Goal: Information Seeking & Learning: Learn about a topic

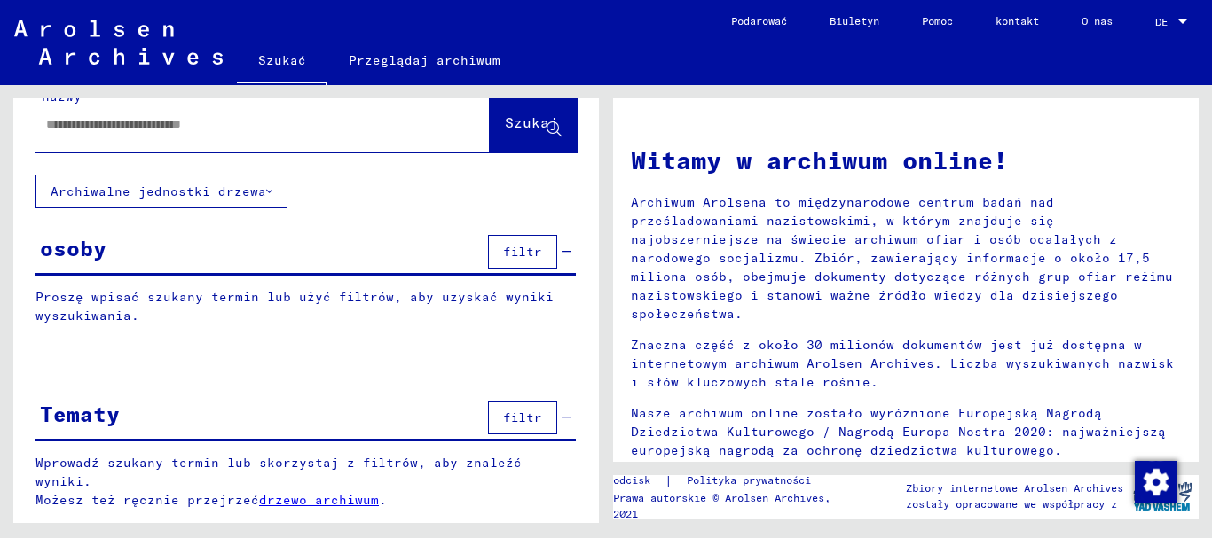
click at [1182, 21] on div at bounding box center [1182, 22] width 9 height 4
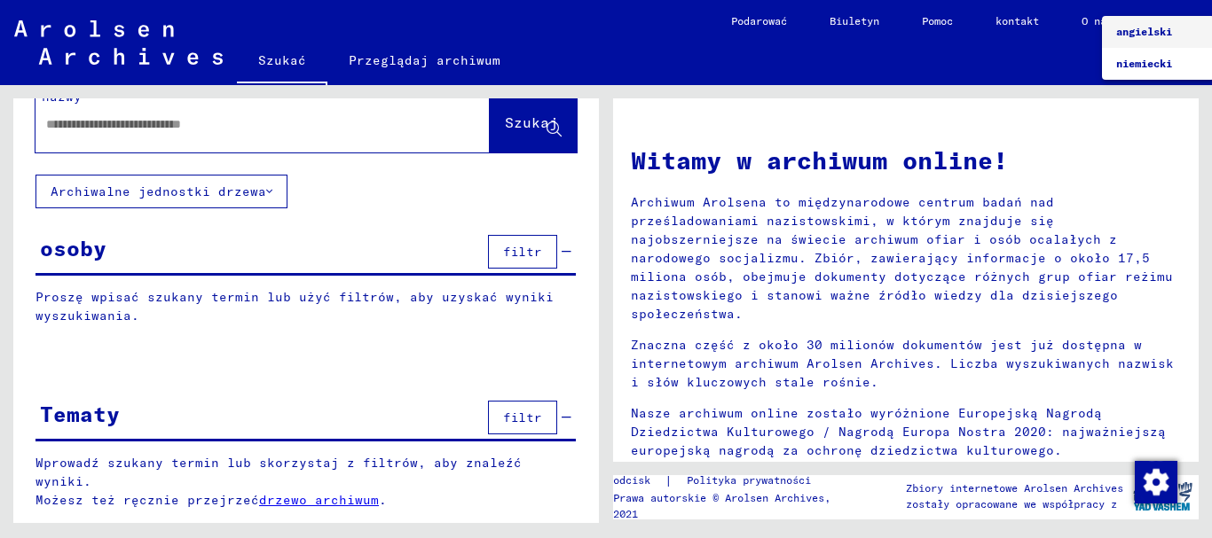
click at [975, 68] on div at bounding box center [606, 269] width 1212 height 538
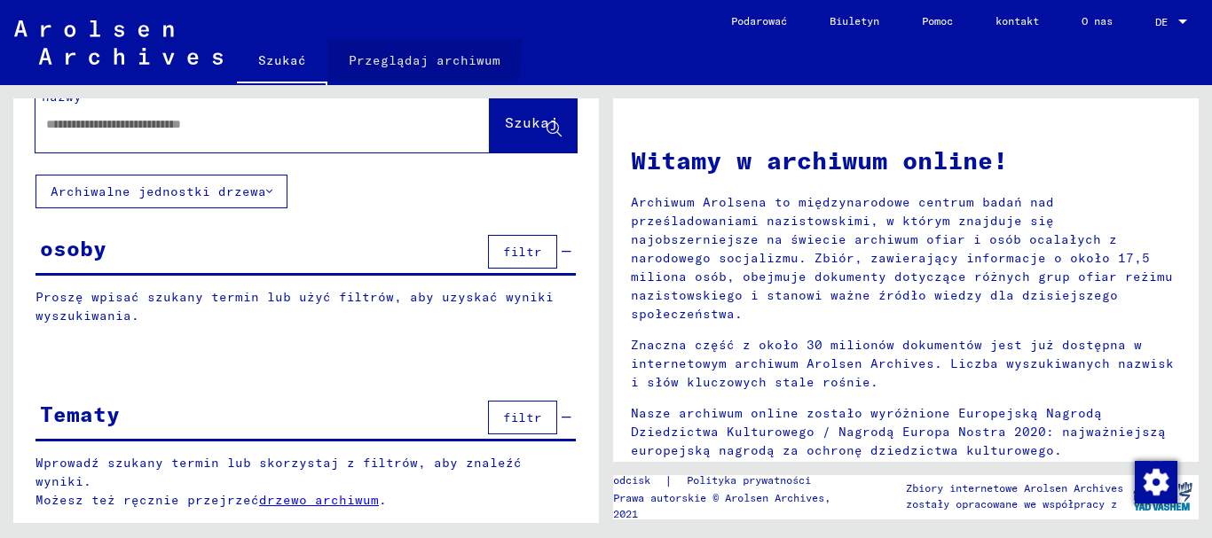
click at [420, 54] on font "Przeglądaj archiwum" at bounding box center [425, 60] width 152 height 16
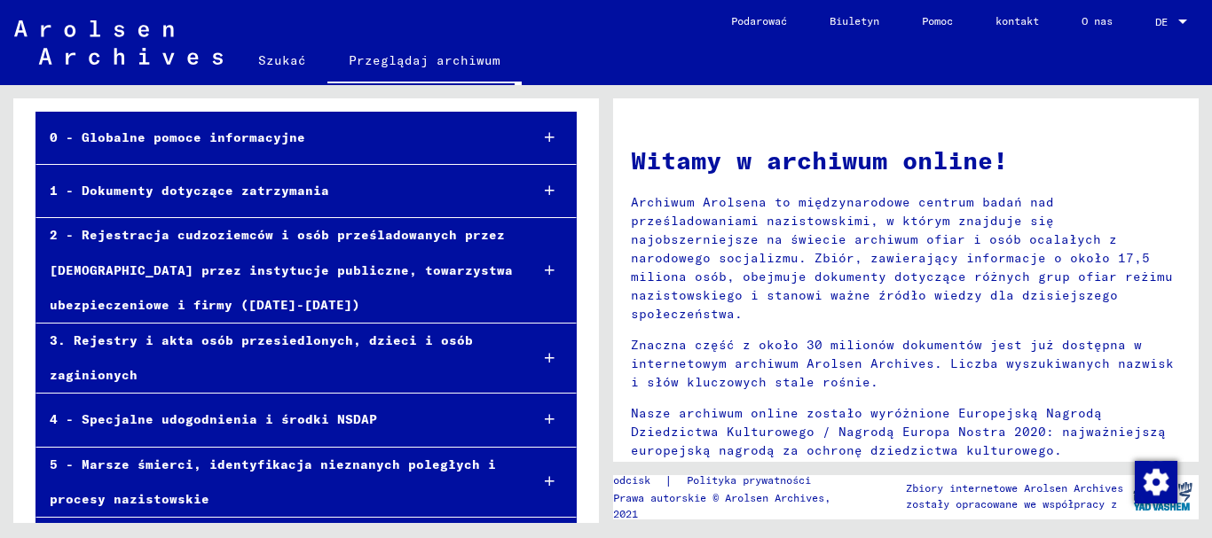
scroll to position [89, 0]
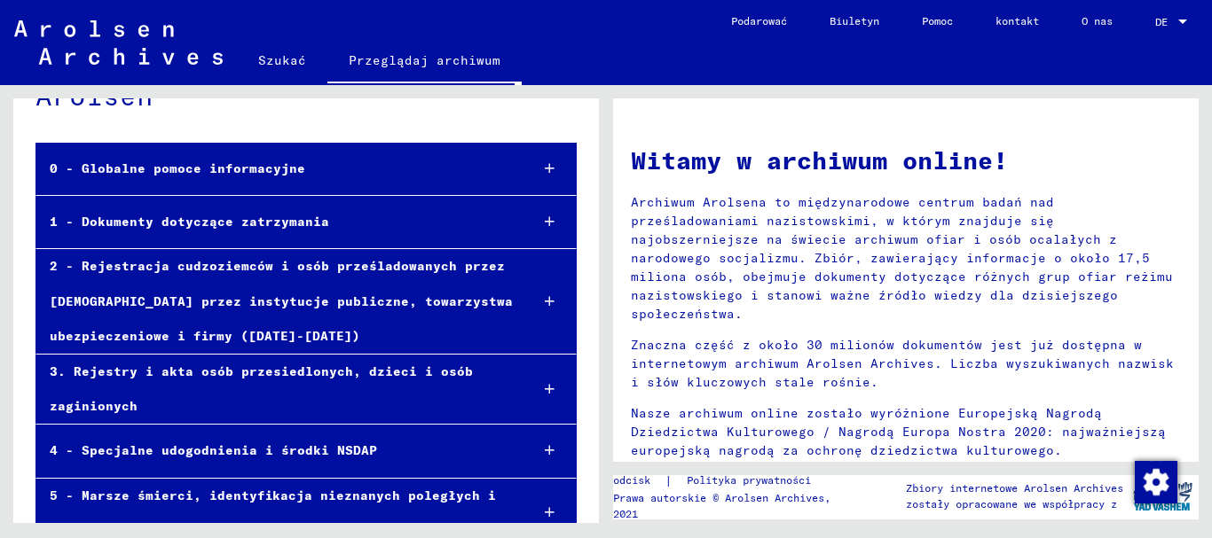
click at [275, 216] on font "1 - Dokumenty dotyczące zatrzymania" at bounding box center [189, 222] width 279 height 16
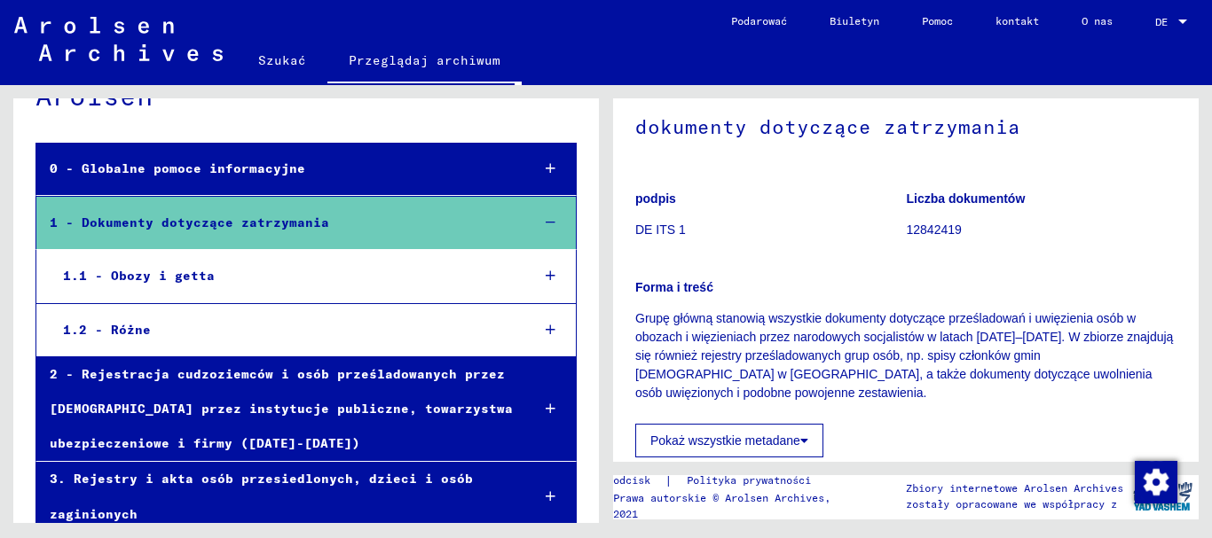
scroll to position [76, 0]
click at [130, 270] on font "1.1 - Obozy i getta" at bounding box center [139, 276] width 152 height 16
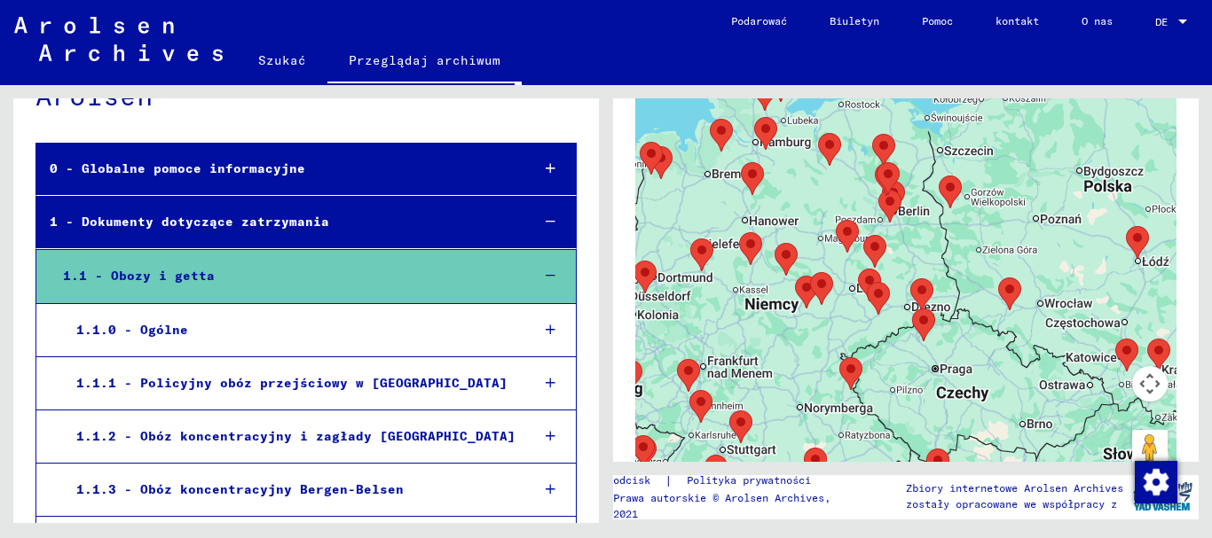
scroll to position [444, 0]
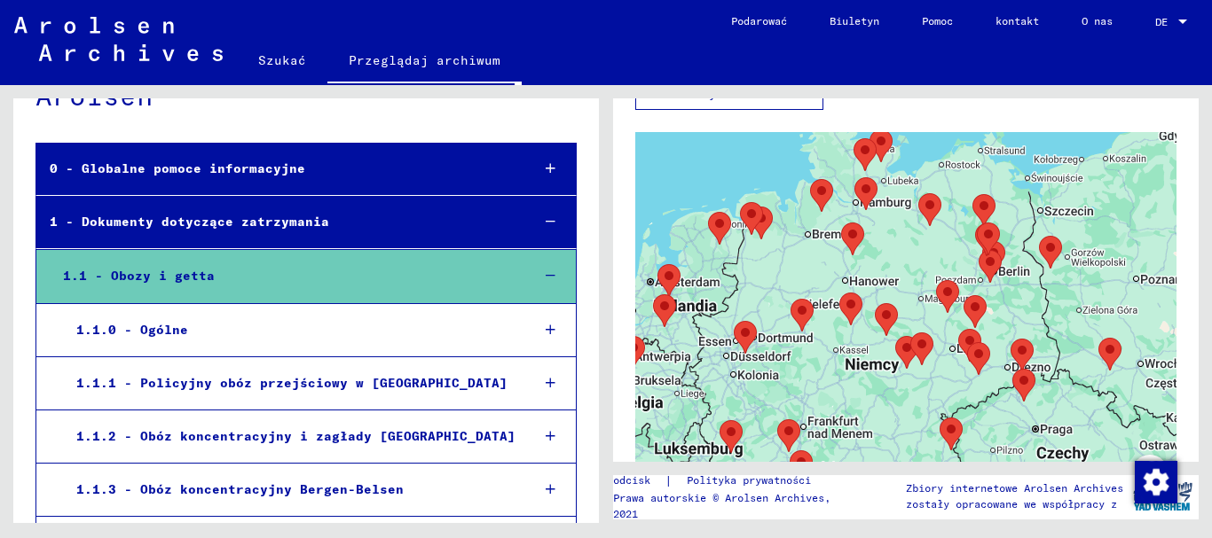
drag, startPoint x: 907, startPoint y: 339, endPoint x: 1007, endPoint y: 309, distance: 103.8
click at [1007, 309] on div at bounding box center [905, 354] width 541 height 444
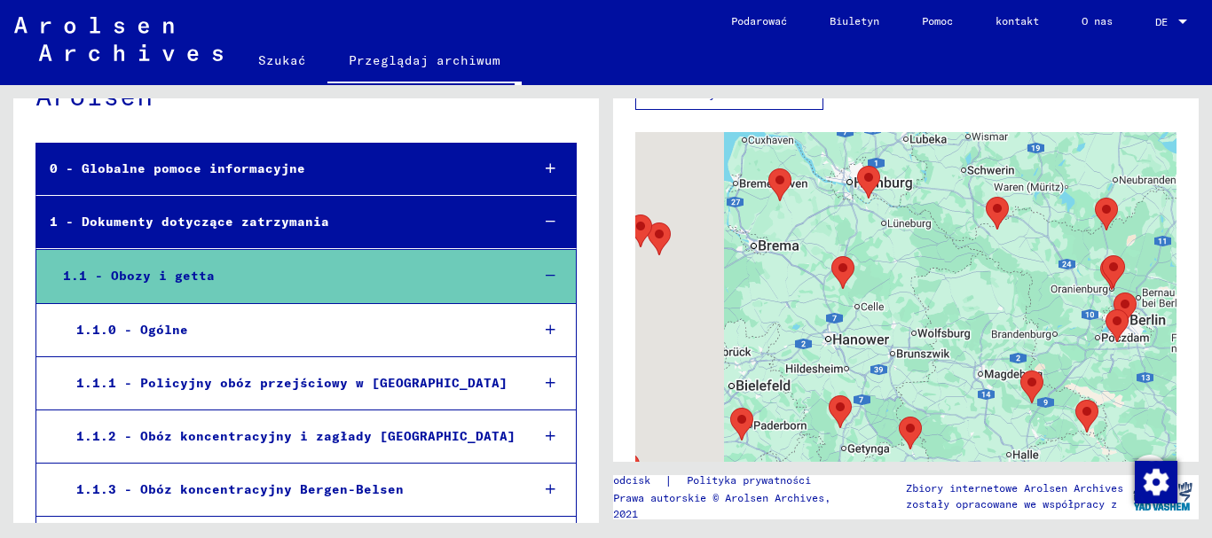
drag, startPoint x: 772, startPoint y: 216, endPoint x: 915, endPoint y: 309, distance: 170.0
click at [915, 309] on div at bounding box center [905, 354] width 541 height 444
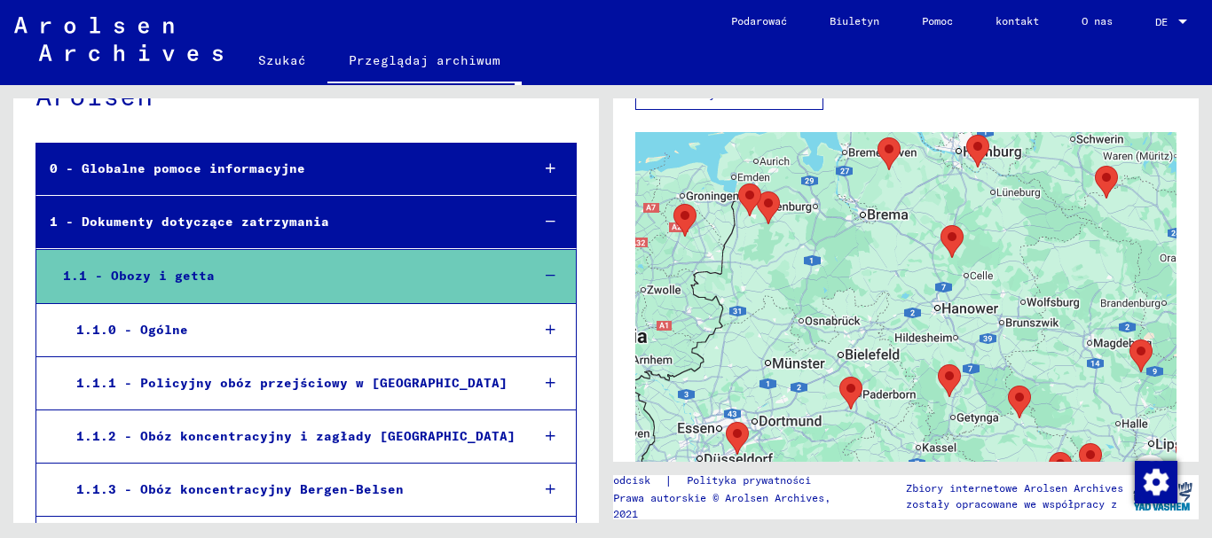
drag, startPoint x: 876, startPoint y: 271, endPoint x: 986, endPoint y: 247, distance: 111.5
click at [986, 247] on div at bounding box center [905, 354] width 541 height 444
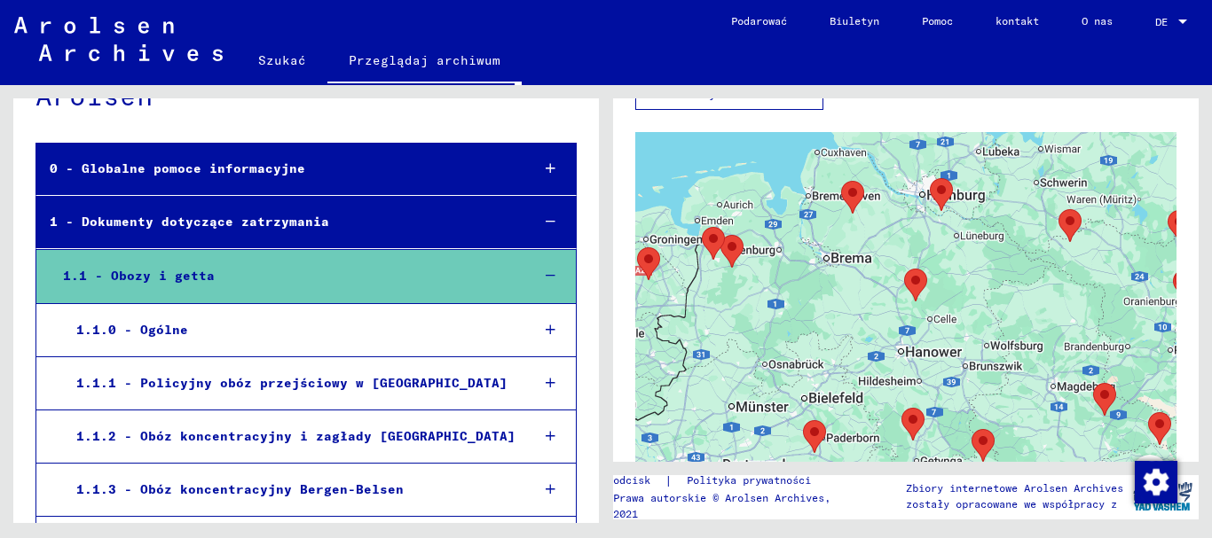
drag, startPoint x: 864, startPoint y: 279, endPoint x: 828, endPoint y: 320, distance: 55.3
click at [828, 320] on div at bounding box center [905, 354] width 541 height 444
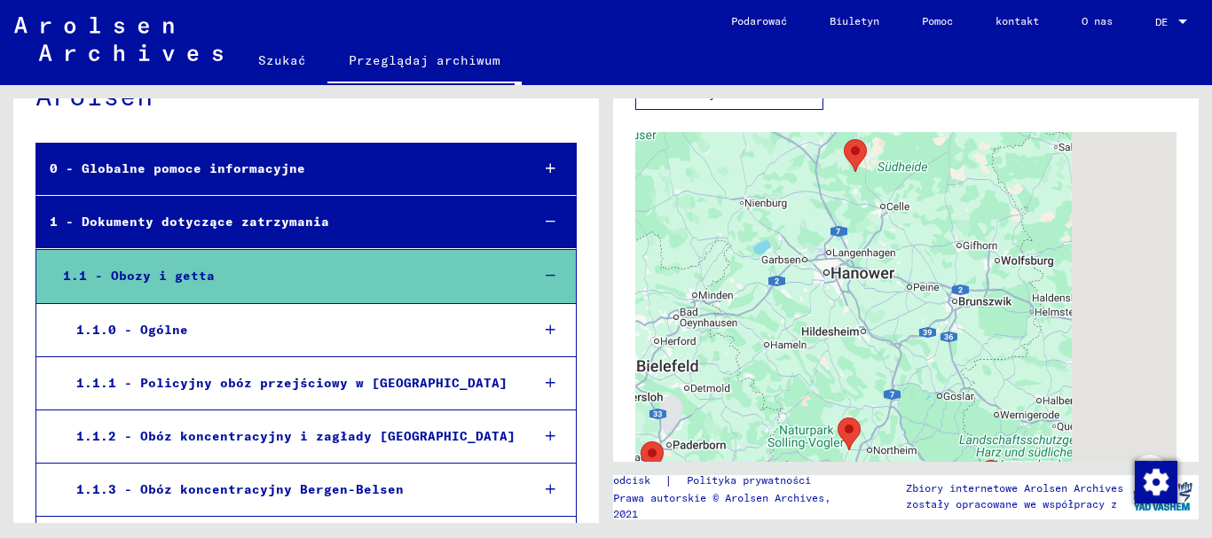
drag, startPoint x: 857, startPoint y: 331, endPoint x: 749, endPoint y: 204, distance: 166.7
click at [749, 204] on div at bounding box center [905, 354] width 541 height 444
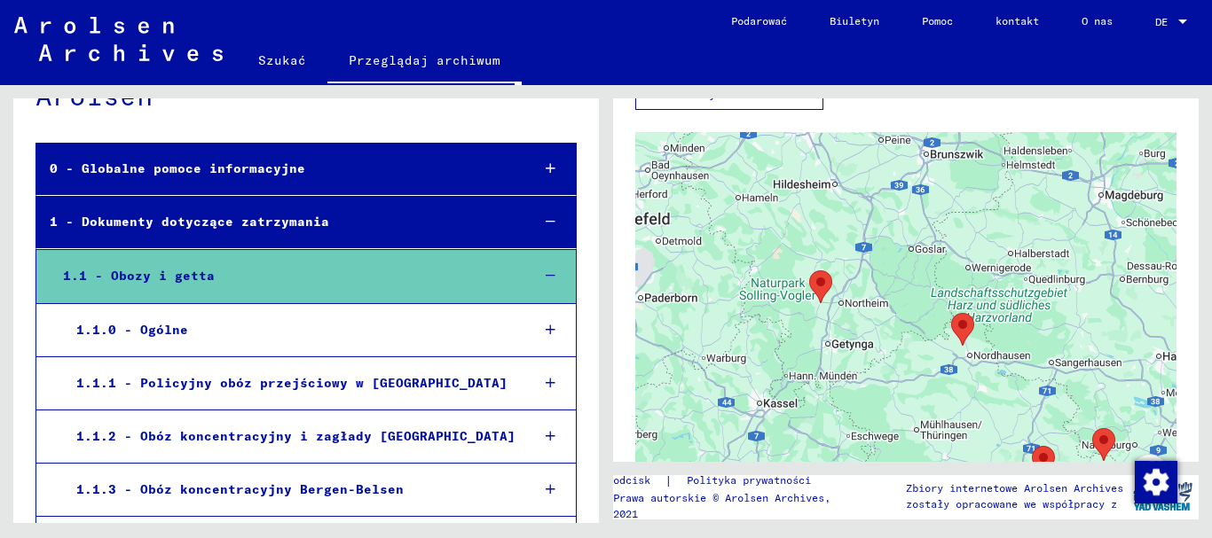
drag, startPoint x: 808, startPoint y: 364, endPoint x: 779, endPoint y: 208, distance: 158.8
click at [779, 208] on div at bounding box center [905, 354] width 541 height 444
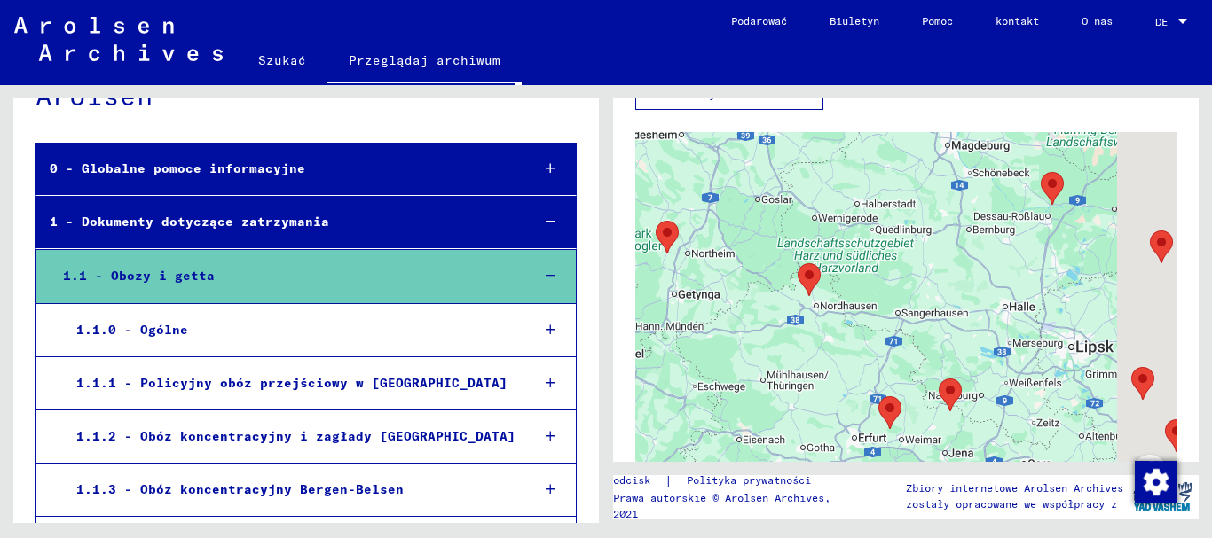
drag, startPoint x: 884, startPoint y: 390, endPoint x: 730, endPoint y: 345, distance: 160.8
click at [730, 346] on div at bounding box center [905, 354] width 541 height 444
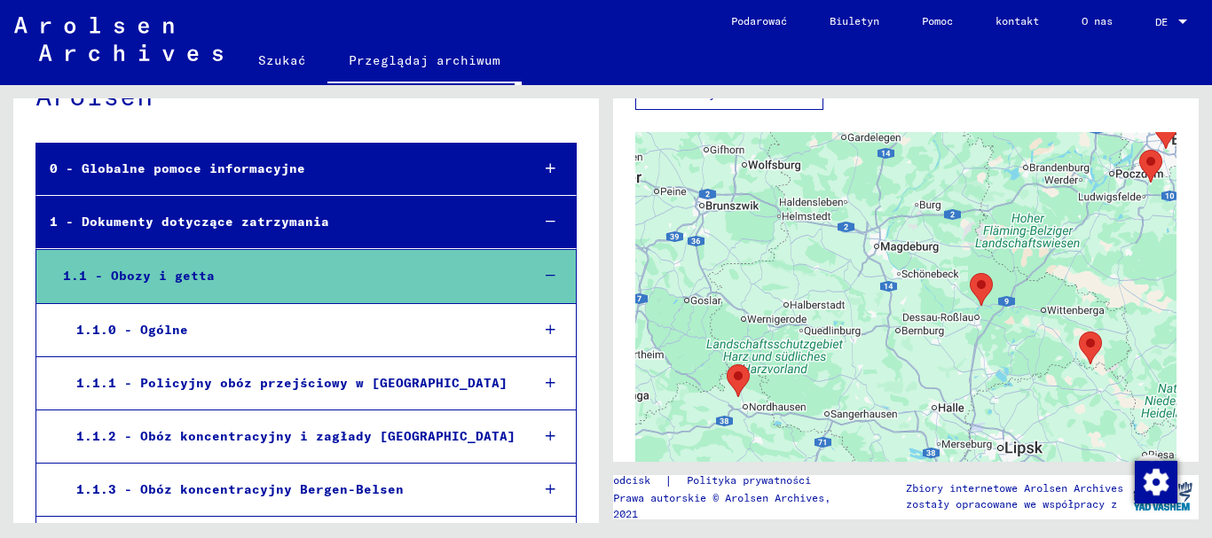
drag, startPoint x: 892, startPoint y: 249, endPoint x: 823, endPoint y: 326, distance: 103.6
click at [821, 352] on div at bounding box center [905, 354] width 541 height 444
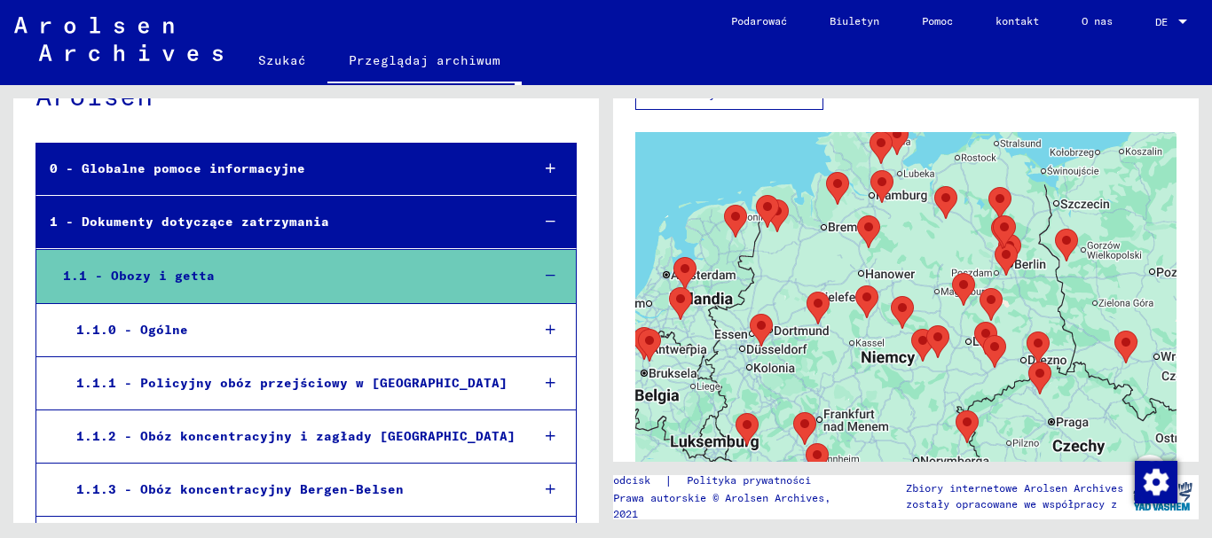
drag, startPoint x: 780, startPoint y: 391, endPoint x: 870, endPoint y: 388, distance: 90.5
click at [870, 388] on div at bounding box center [905, 354] width 541 height 444
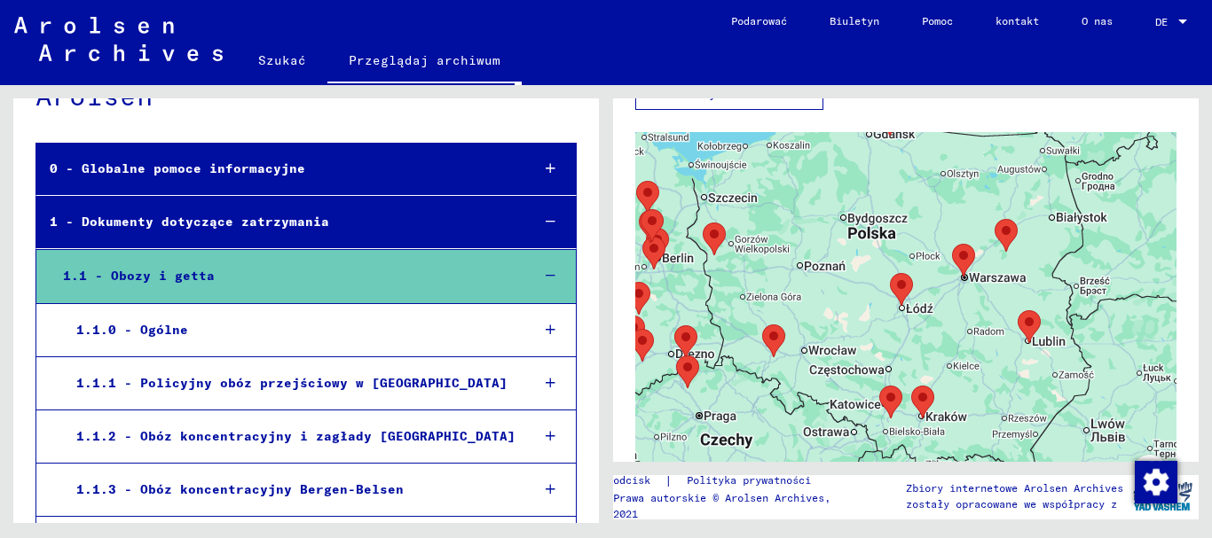
drag, startPoint x: 1090, startPoint y: 314, endPoint x: 723, endPoint y: 307, distance: 367.3
click at [725, 307] on div at bounding box center [905, 354] width 541 height 444
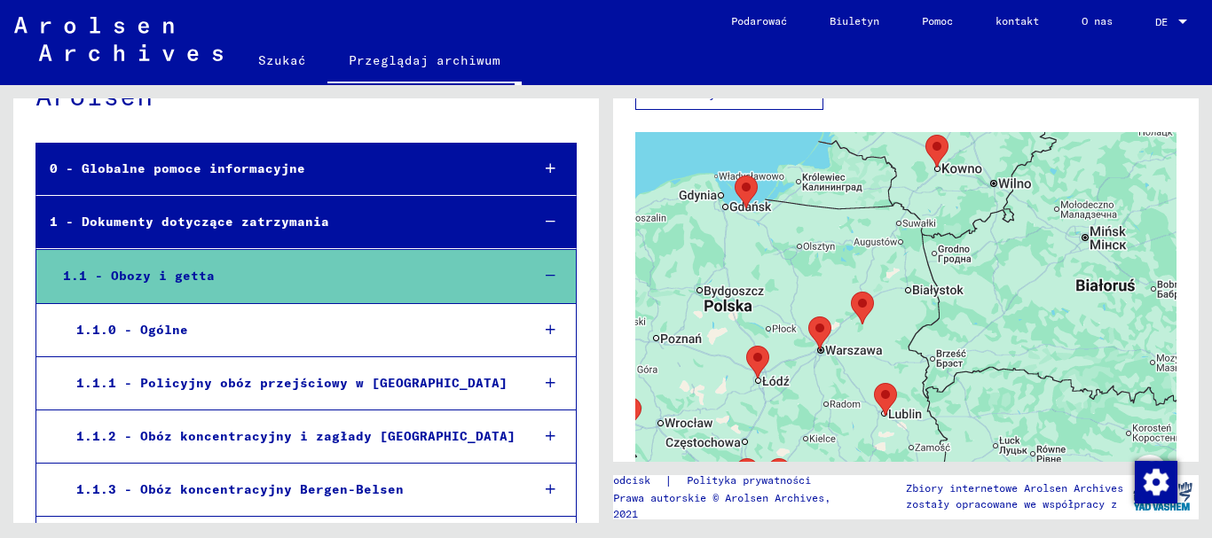
drag, startPoint x: 1013, startPoint y: 289, endPoint x: 817, endPoint y: 402, distance: 226.1
click at [817, 402] on div at bounding box center [905, 354] width 541 height 444
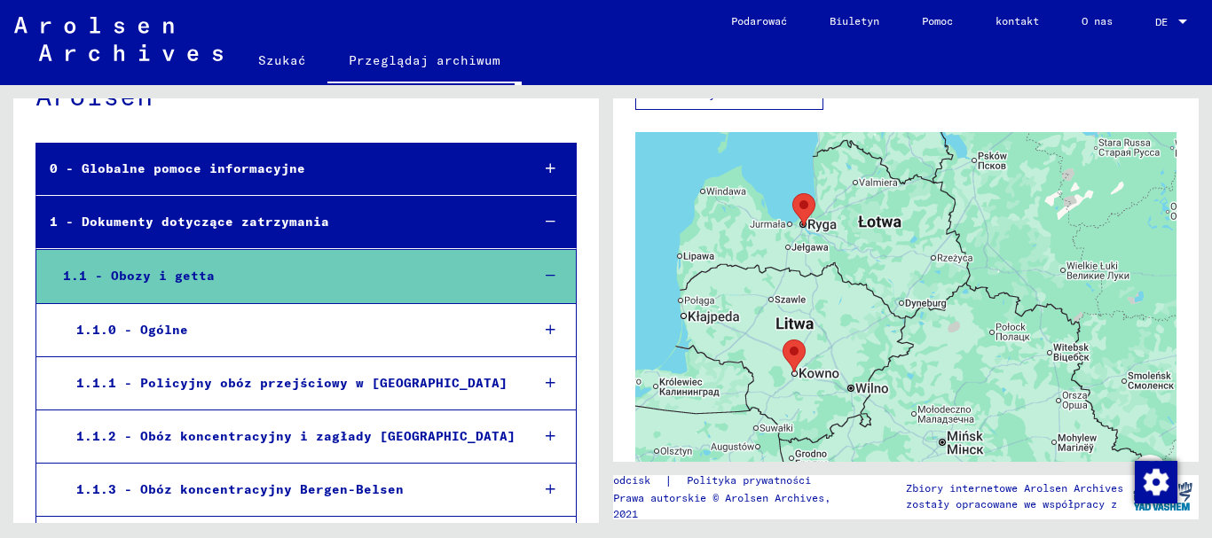
drag, startPoint x: 993, startPoint y: 223, endPoint x: 913, endPoint y: 394, distance: 188.9
click at [913, 394] on div at bounding box center [905, 354] width 541 height 444
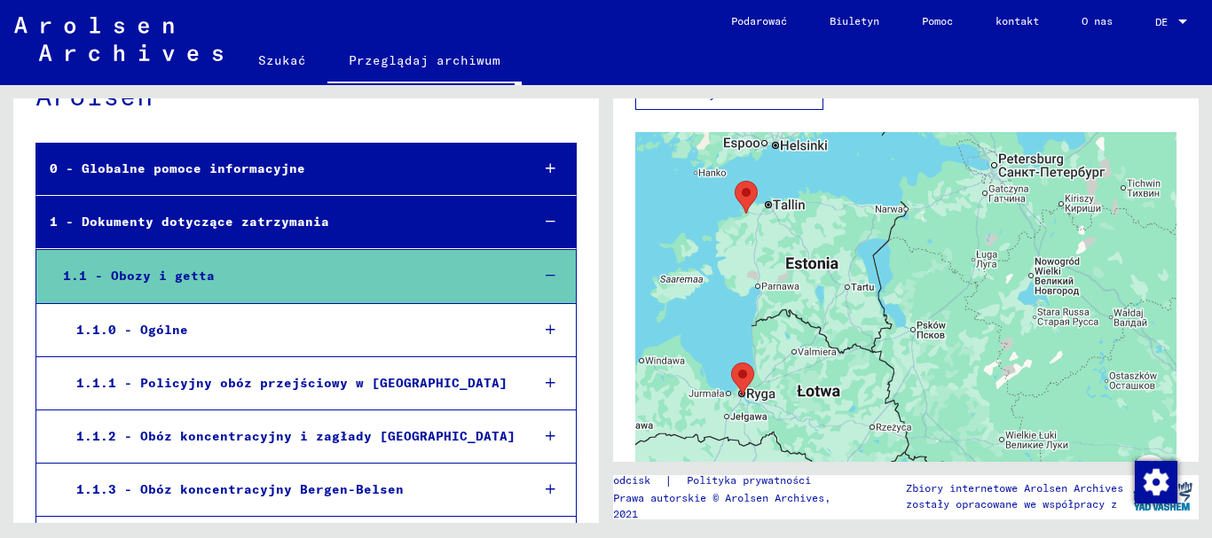
drag, startPoint x: 1039, startPoint y: 240, endPoint x: 976, endPoint y: 411, distance: 181.6
click at [976, 412] on div at bounding box center [905, 354] width 541 height 444
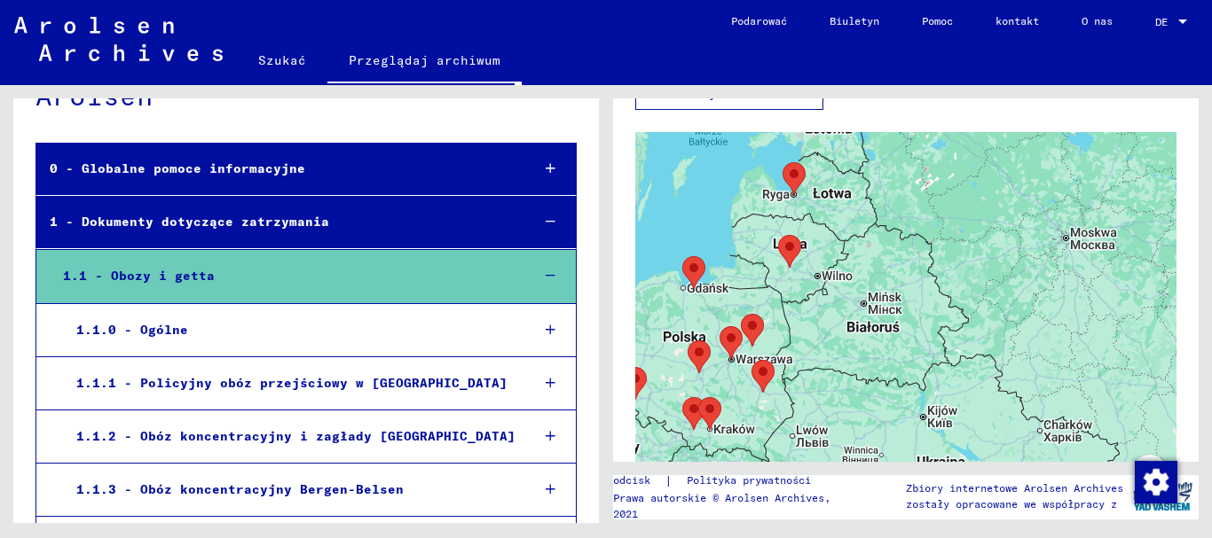
drag, startPoint x: 976, startPoint y: 331, endPoint x: 921, endPoint y: 167, distance: 173.1
click at [921, 167] on div at bounding box center [905, 354] width 541 height 444
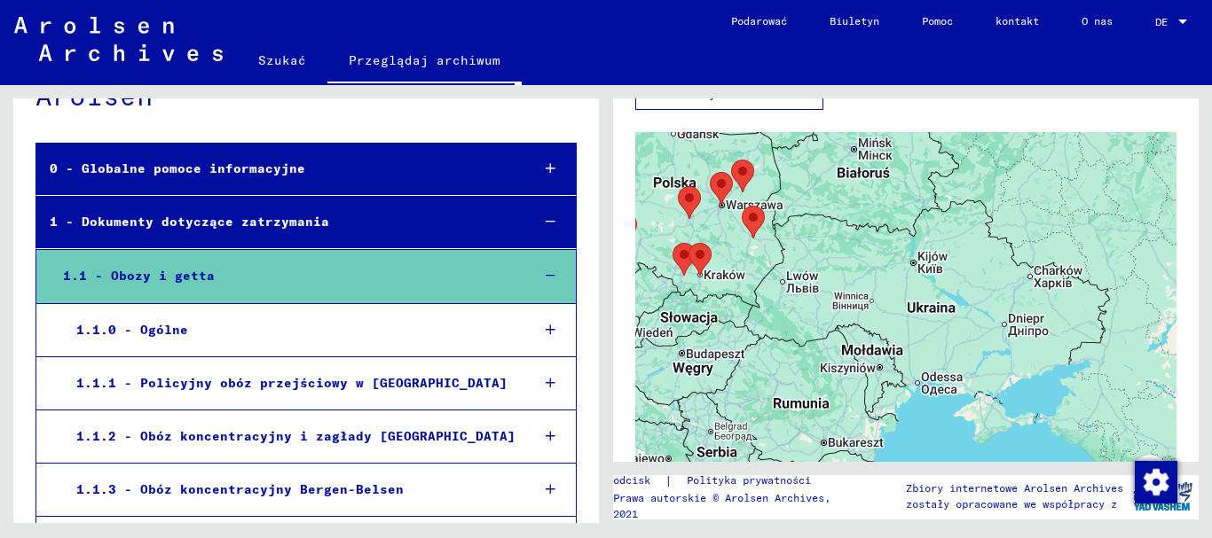
drag, startPoint x: 945, startPoint y: 344, endPoint x: 936, endPoint y: 194, distance: 150.2
click at [936, 194] on div at bounding box center [905, 354] width 541 height 444
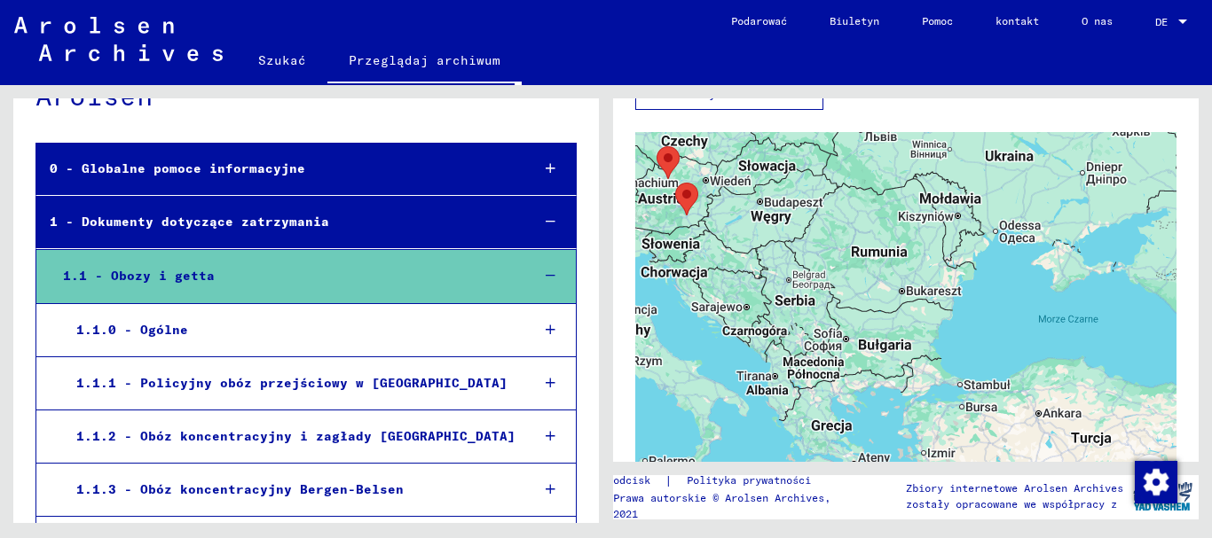
drag, startPoint x: 905, startPoint y: 342, endPoint x: 984, endPoint y: 198, distance: 164.0
click at [984, 198] on div at bounding box center [905, 354] width 541 height 444
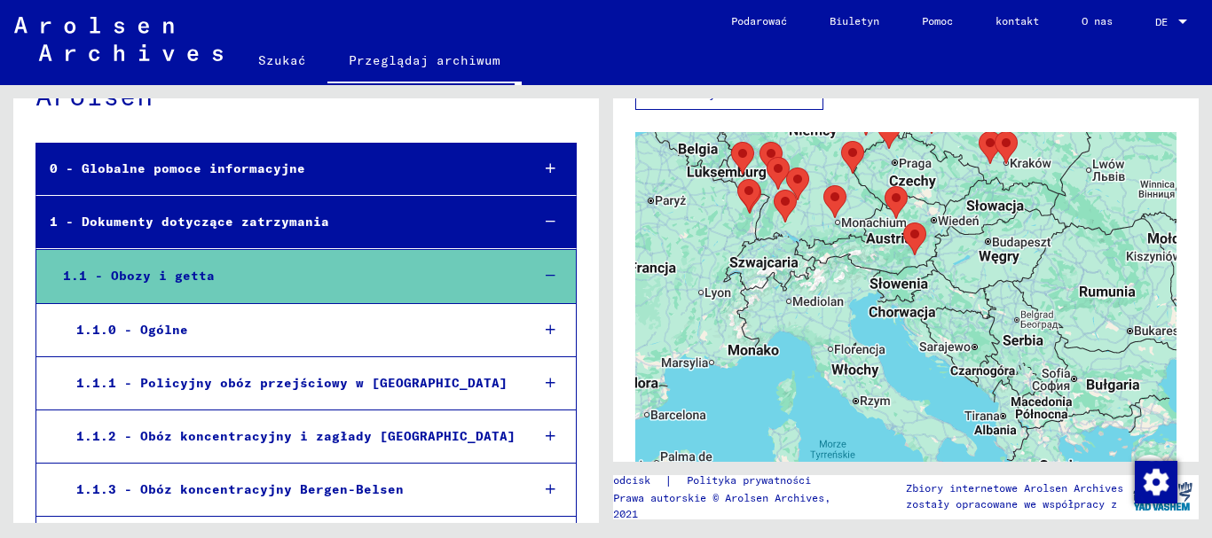
drag, startPoint x: 774, startPoint y: 308, endPoint x: 1002, endPoint y: 346, distance: 231.1
click at [1002, 346] on div at bounding box center [905, 354] width 541 height 444
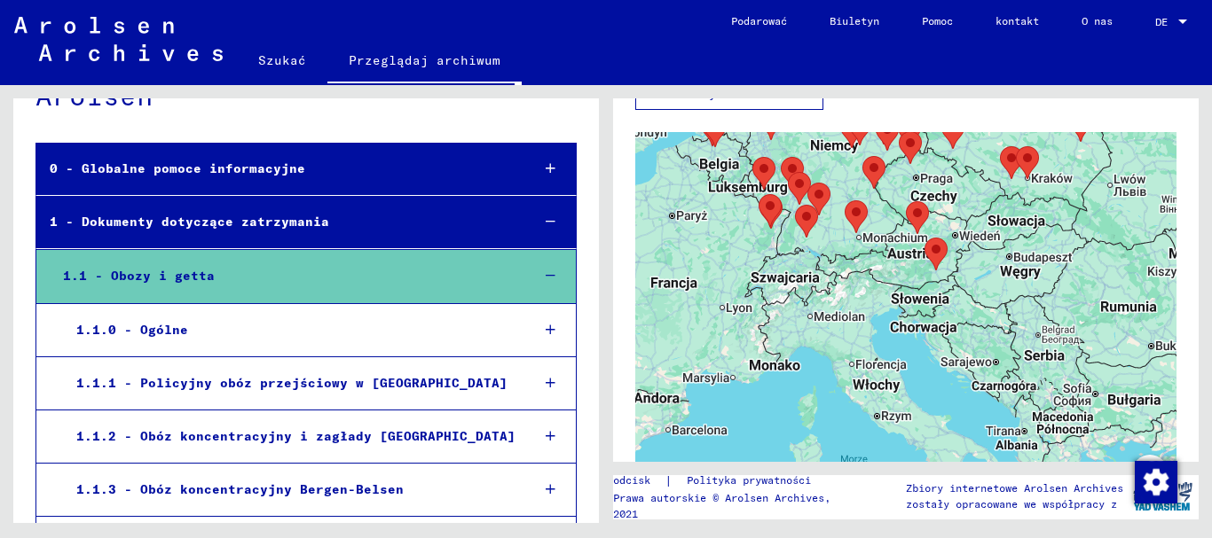
drag, startPoint x: 775, startPoint y: 277, endPoint x: 798, endPoint y: 291, distance: 27.1
click at [798, 291] on div at bounding box center [905, 354] width 541 height 444
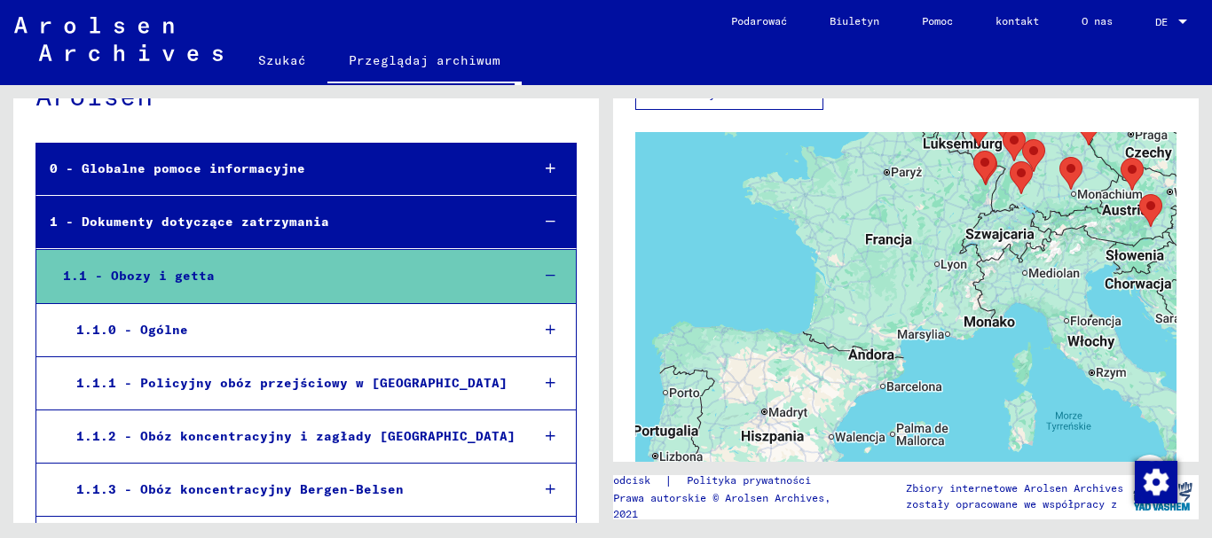
drag, startPoint x: 709, startPoint y: 265, endPoint x: 923, endPoint y: 220, distance: 219.4
click at [923, 220] on div at bounding box center [905, 354] width 541 height 444
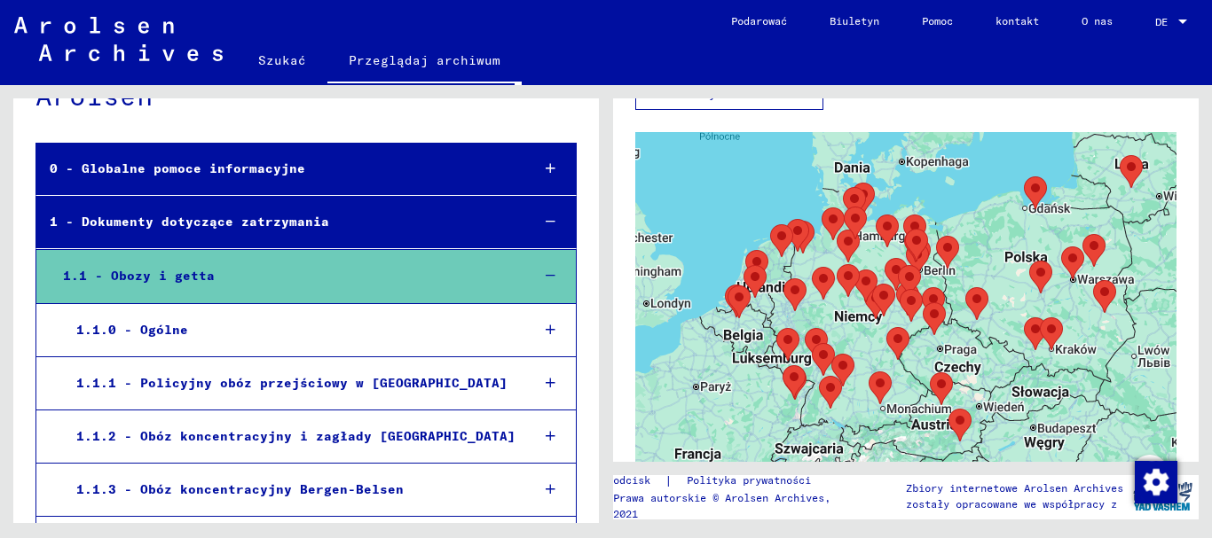
drag, startPoint x: 938, startPoint y: 241, endPoint x: 745, endPoint y: 456, distance: 288.3
click at [745, 456] on div at bounding box center [905, 354] width 541 height 444
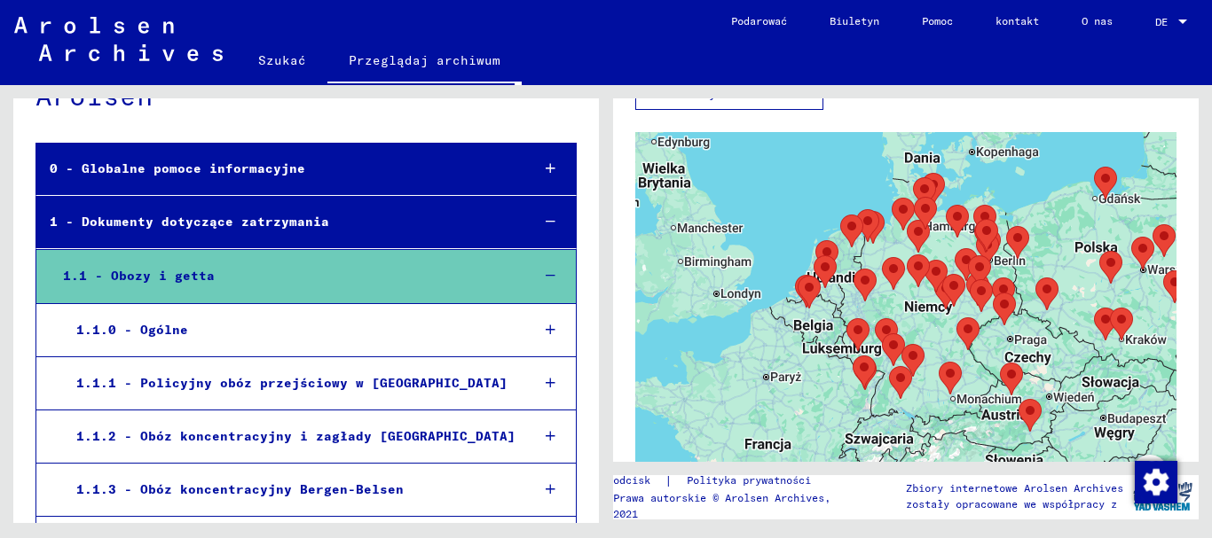
drag, startPoint x: 678, startPoint y: 369, endPoint x: 747, endPoint y: 353, distance: 71.0
click at [747, 354] on div at bounding box center [905, 354] width 541 height 444
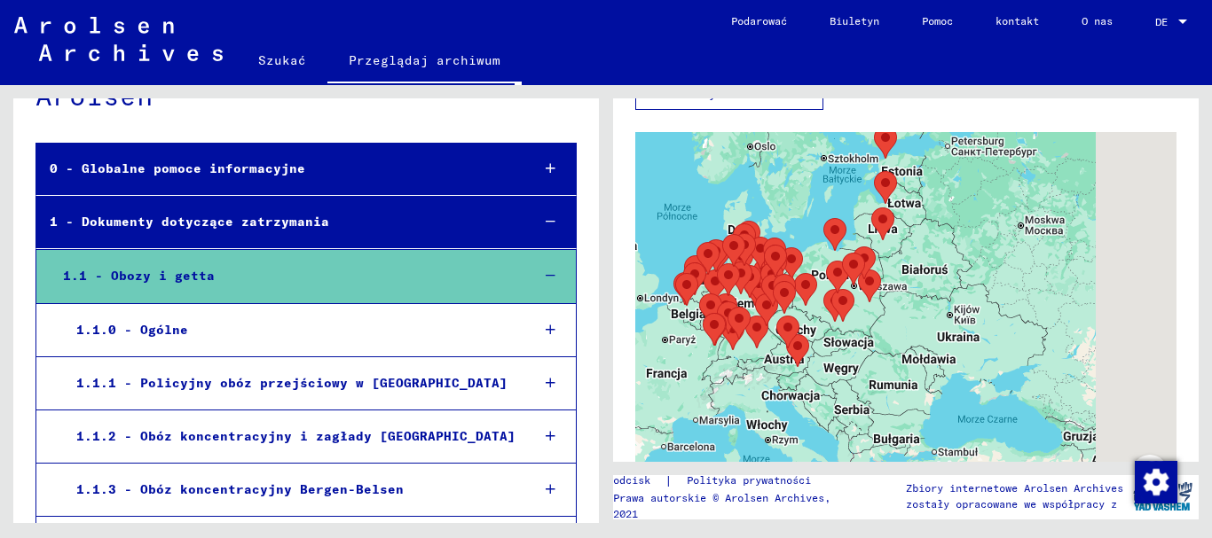
drag, startPoint x: 1003, startPoint y: 397, endPoint x: 884, endPoint y: 376, distance: 121.6
click at [884, 377] on div at bounding box center [905, 354] width 541 height 444
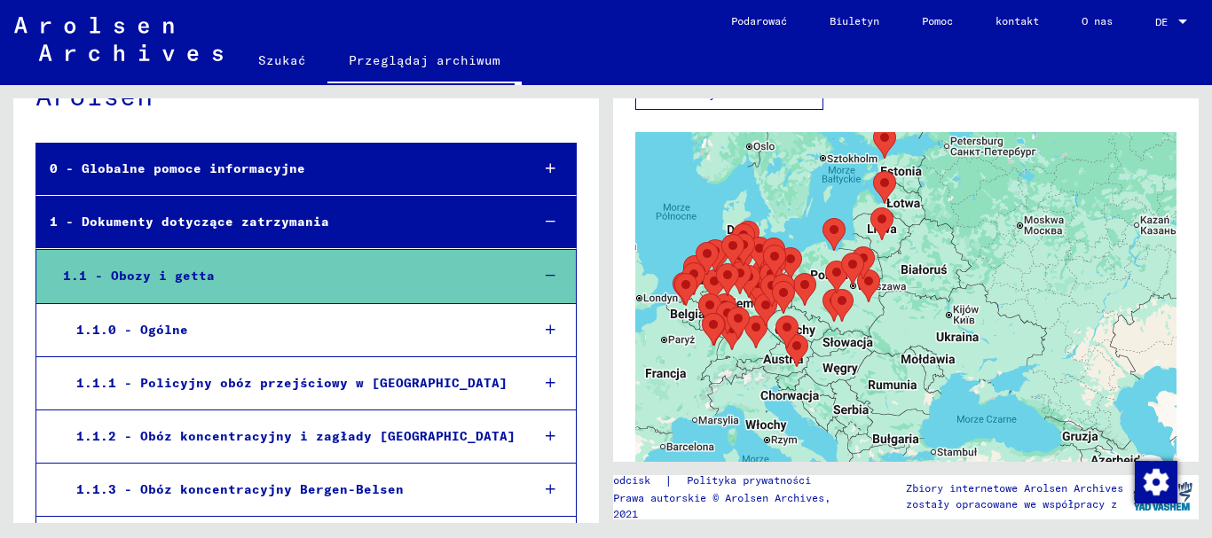
click at [155, 326] on font "1.1.0 - Ogólne" at bounding box center [132, 330] width 112 height 16
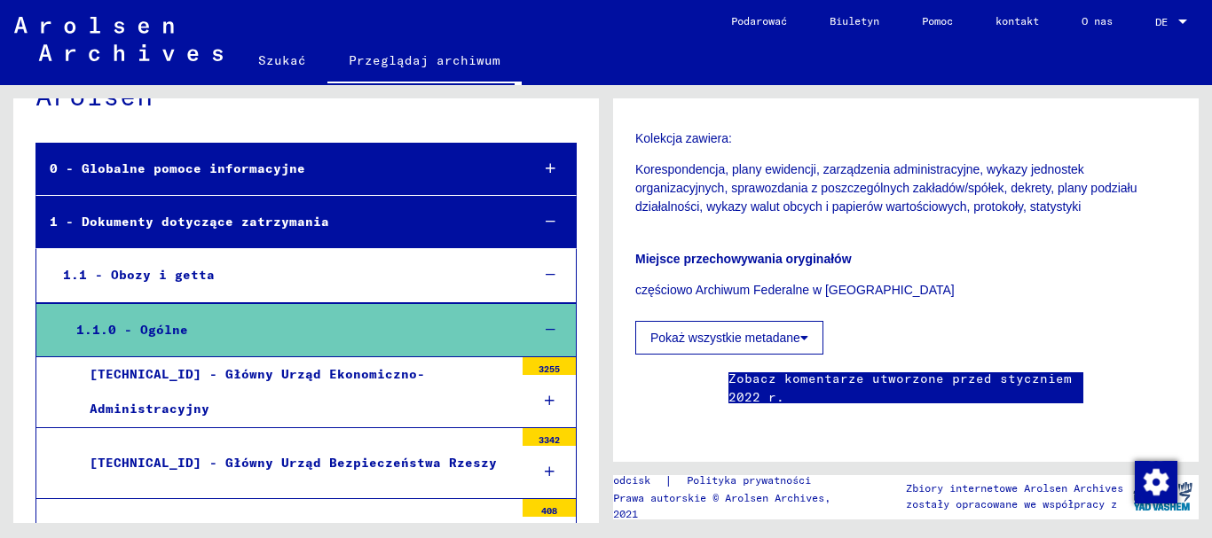
scroll to position [532, 0]
click at [290, 384] on font "[TECHNICAL_ID] - Główny Urząd Ekonomiczno-Administracyjny" at bounding box center [257, 391] width 335 height 51
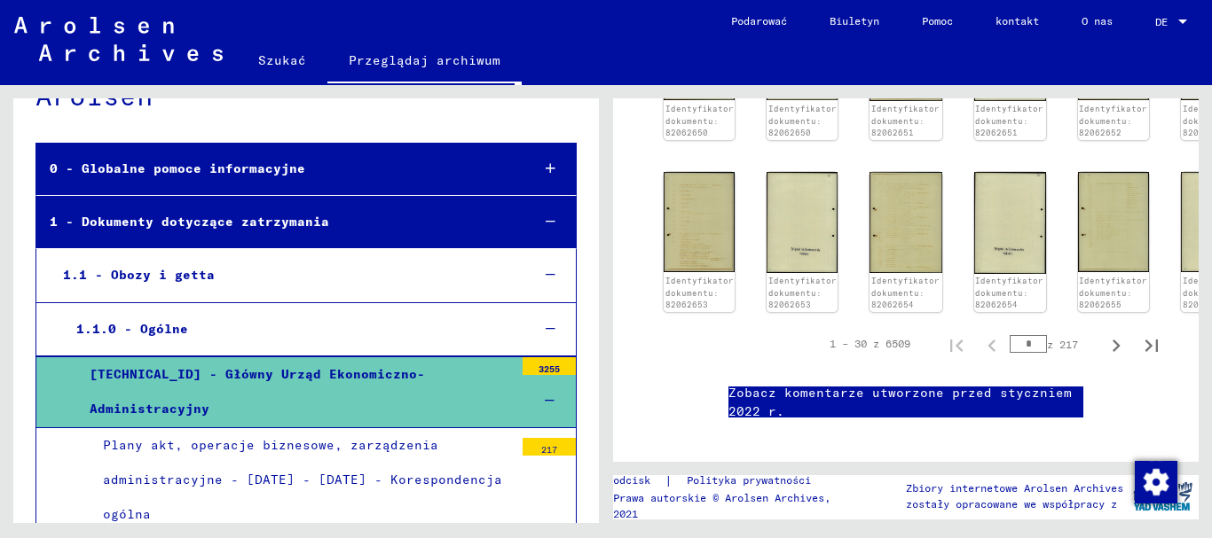
scroll to position [177, 0]
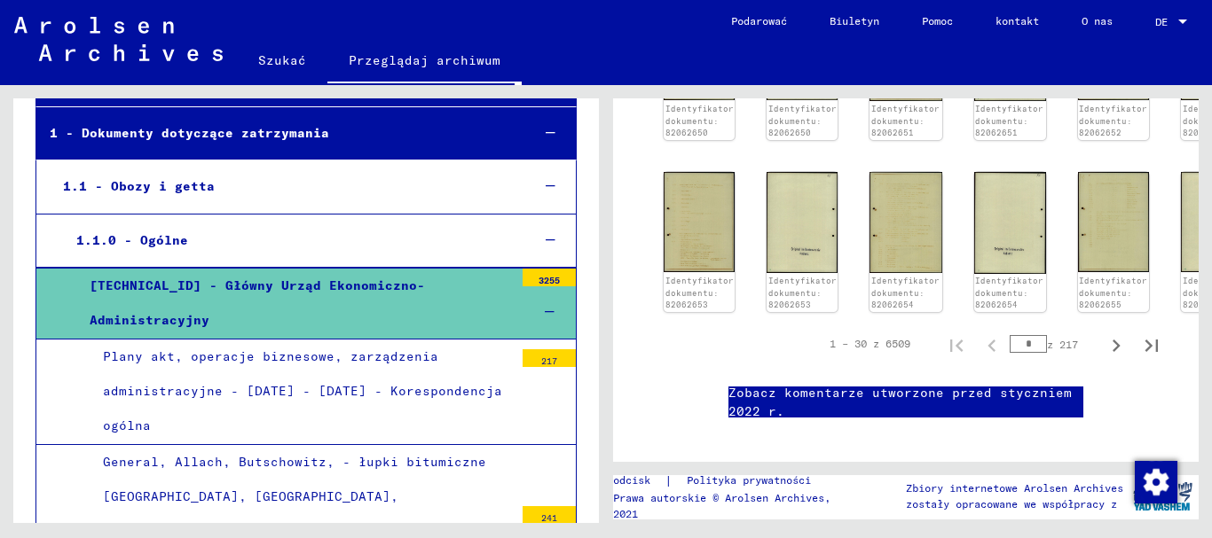
click at [238, 364] on font "Plany akt, operacje biznesowe, zarządzenia administracyjne - [DATE] - [DATE] - …" at bounding box center [302, 391] width 399 height 85
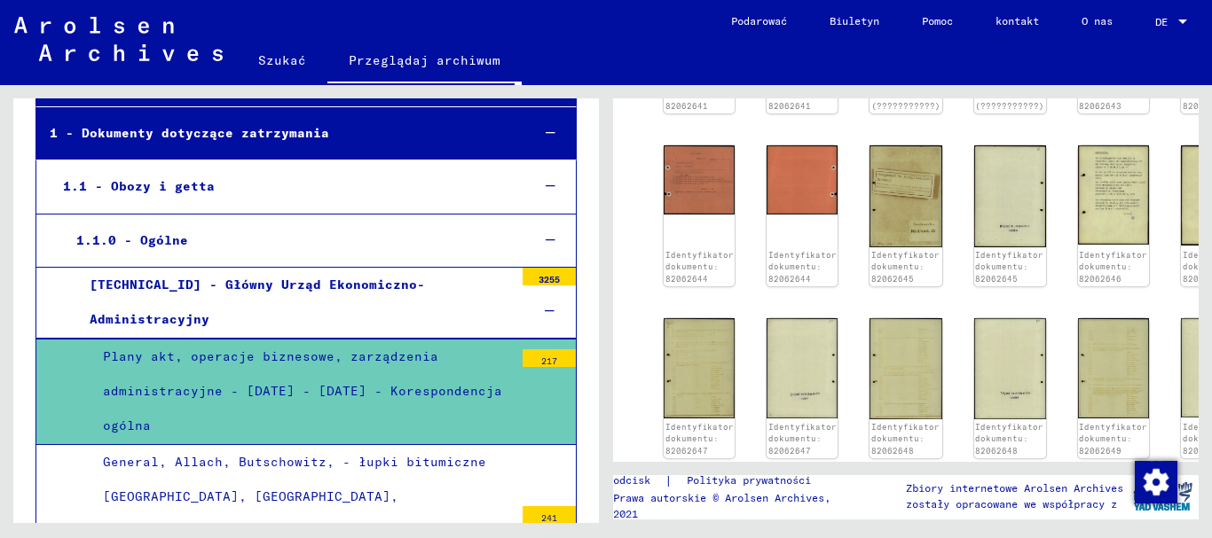
scroll to position [266, 0]
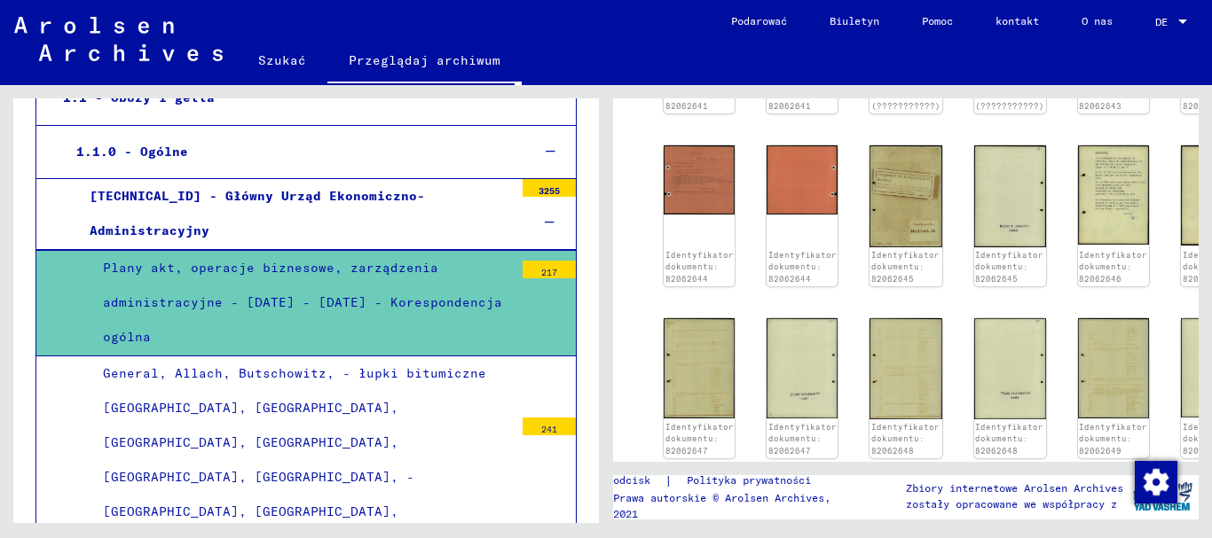
click at [320, 399] on font "General, Allach, Butschowitz, - łupki bitumiczne [GEOGRAPHIC_DATA], [GEOGRAPHIC…" at bounding box center [294, 460] width 383 height 190
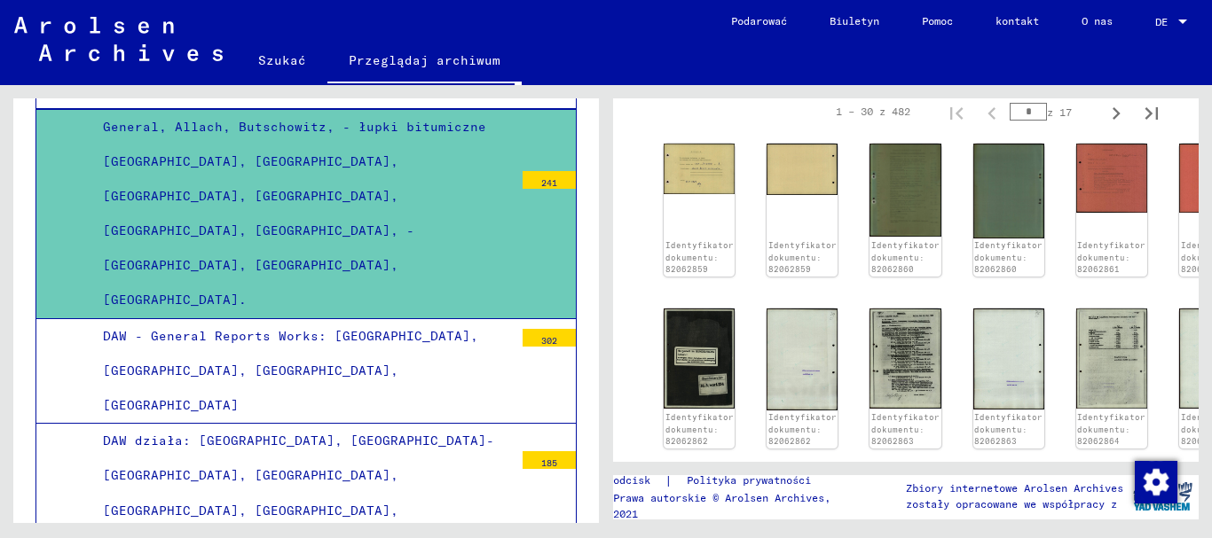
scroll to position [532, 0]
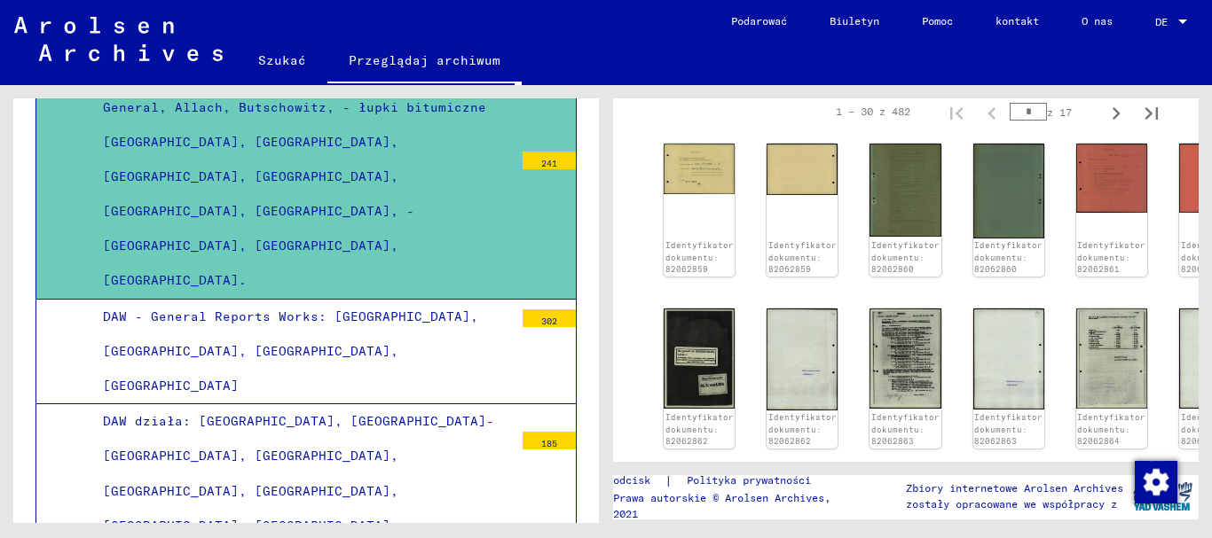
click at [301, 300] on div "DAW - General Reports Works: [GEOGRAPHIC_DATA], [GEOGRAPHIC_DATA], [GEOGRAPHIC_…" at bounding box center [302, 352] width 424 height 105
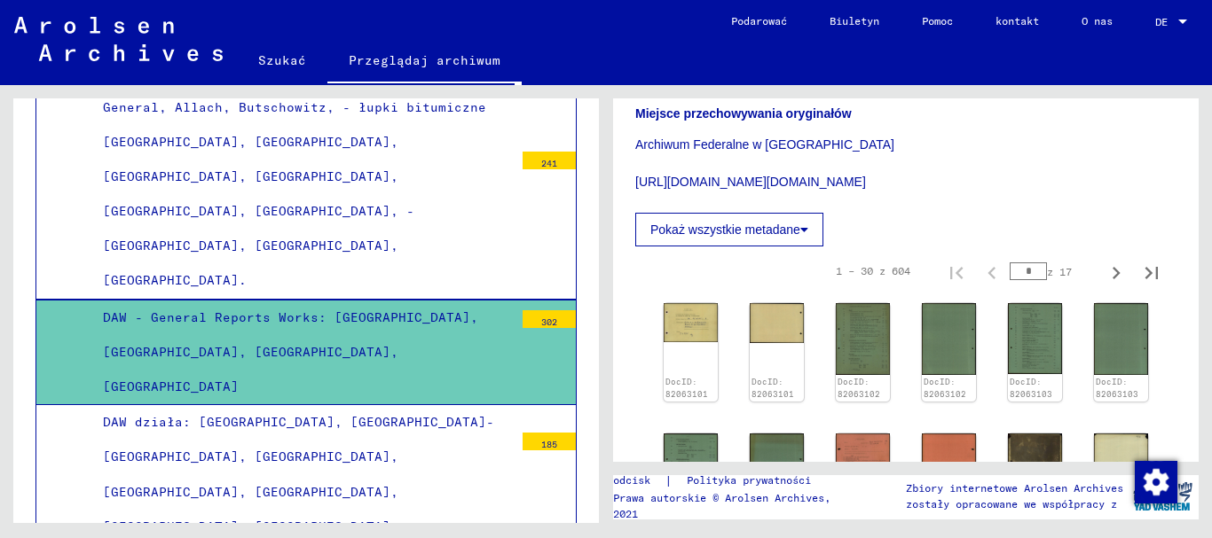
scroll to position [710, 0]
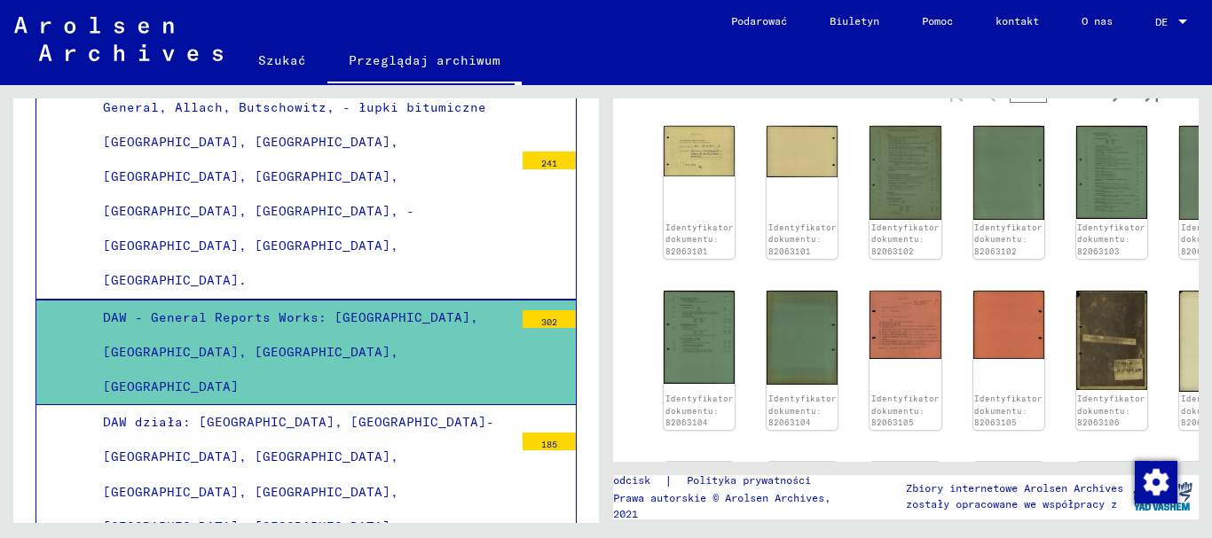
click at [263, 405] on div "DAW działa: [GEOGRAPHIC_DATA], [GEOGRAPHIC_DATA]-[GEOGRAPHIC_DATA], [GEOGRAPHIC…" at bounding box center [302, 474] width 424 height 139
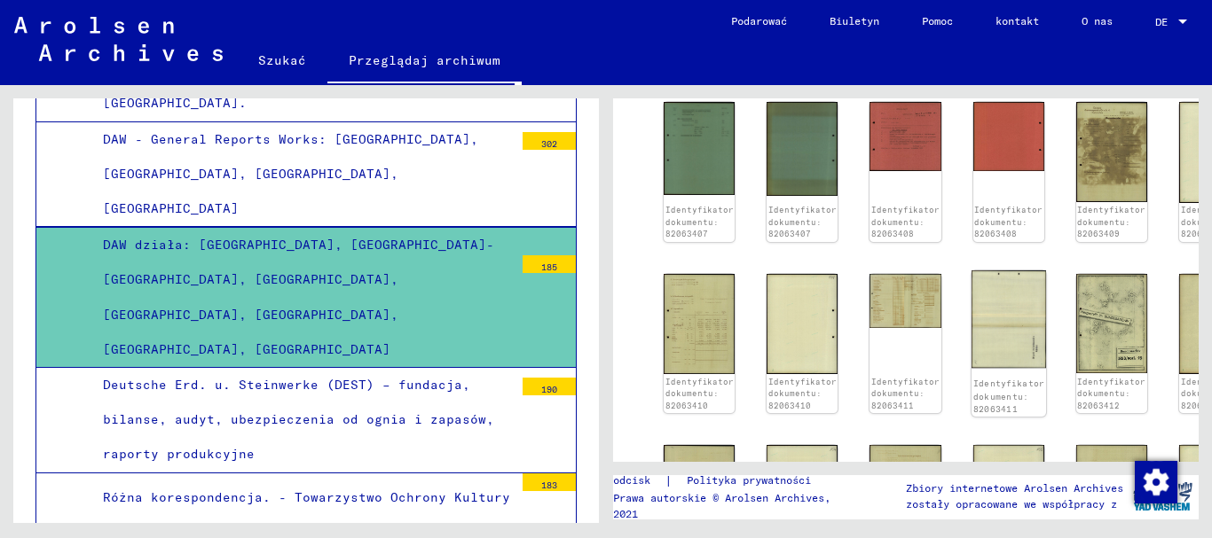
scroll to position [1331, 0]
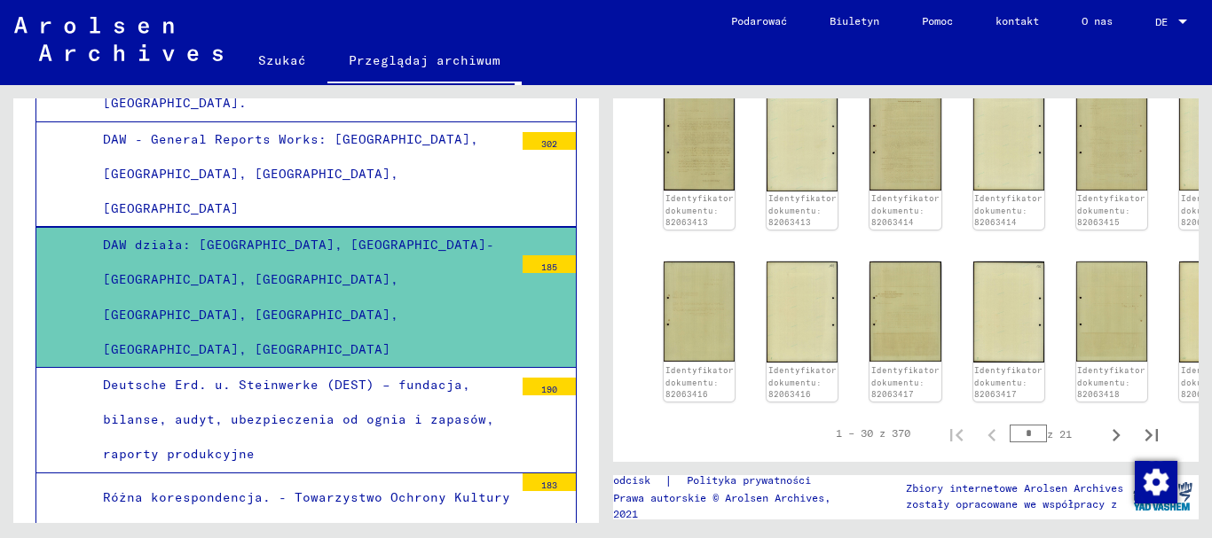
click at [199, 377] on font "Deutsche Erd. u. Steinwerke (DEST) – fundacja, bilanse, audyt, ubezpieczenia od…" at bounding box center [298, 419] width 391 height 85
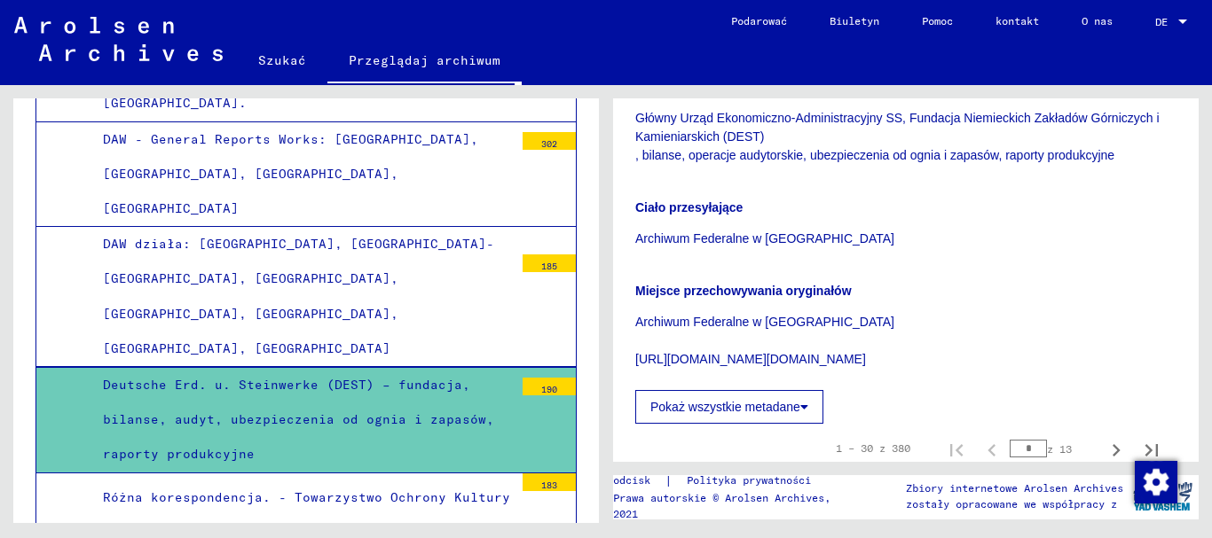
scroll to position [710, 0]
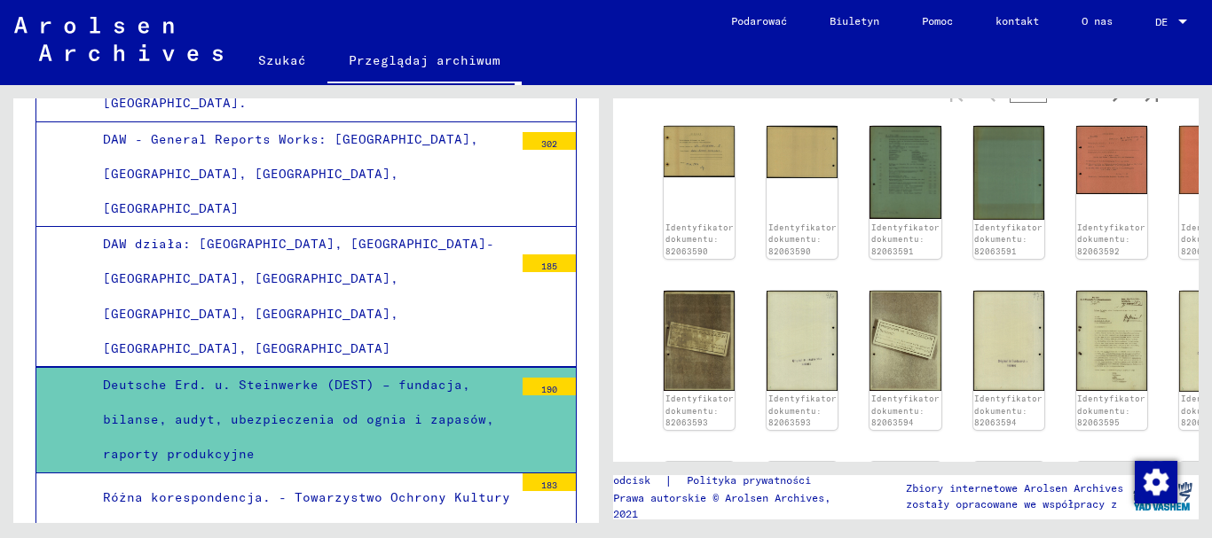
click at [264, 490] on font "Różna korespondencja. - Towarzystwo Ochrony Kultury Niemieckiej, Zabytków i Inn…" at bounding box center [306, 515] width 407 height 51
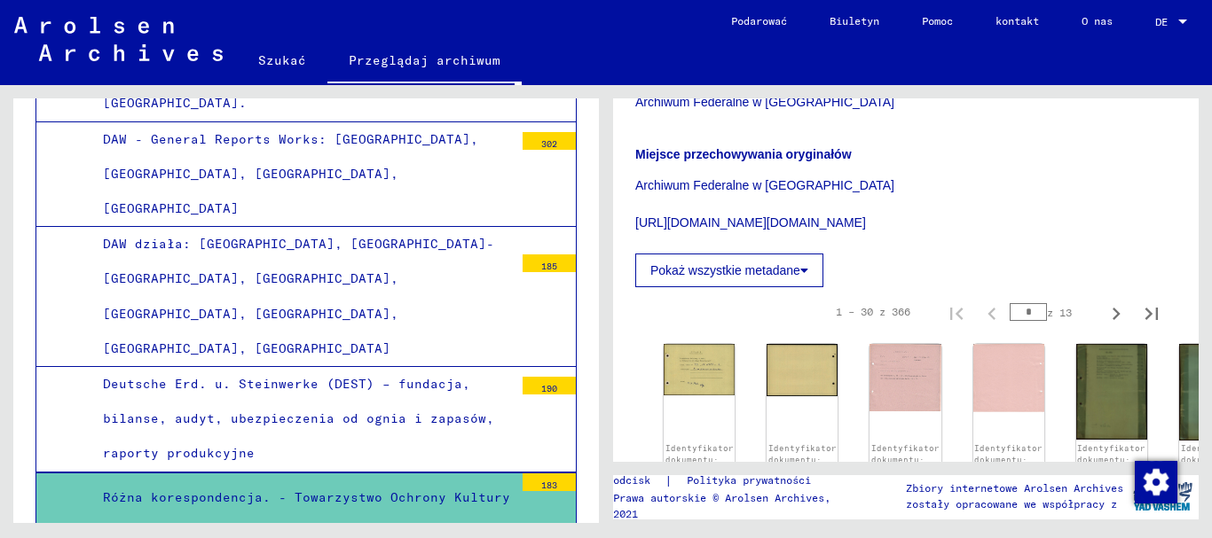
scroll to position [710, 0]
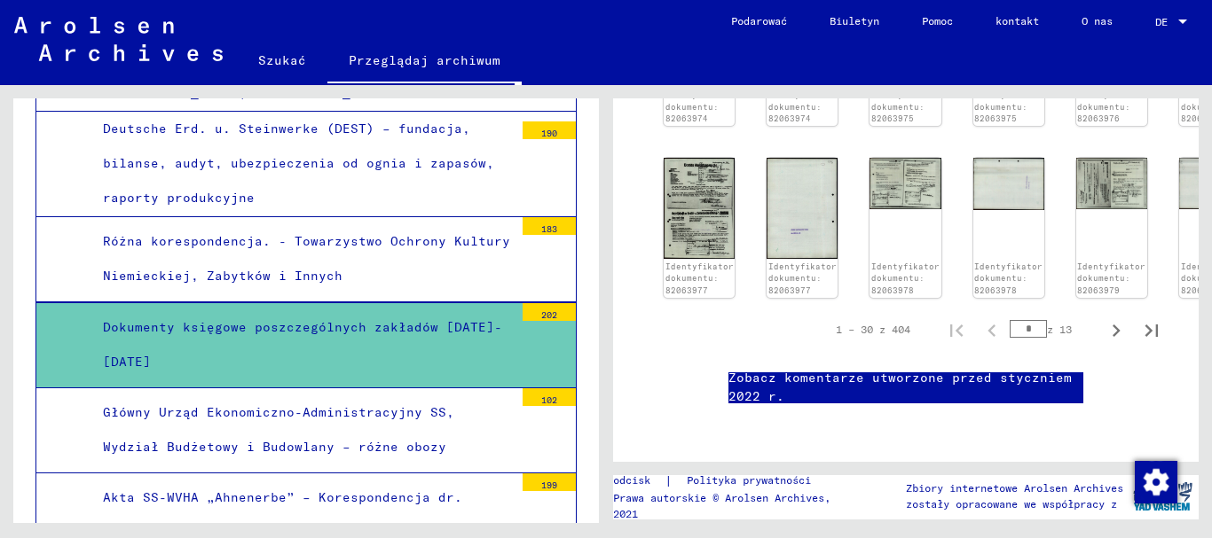
scroll to position [975, 0]
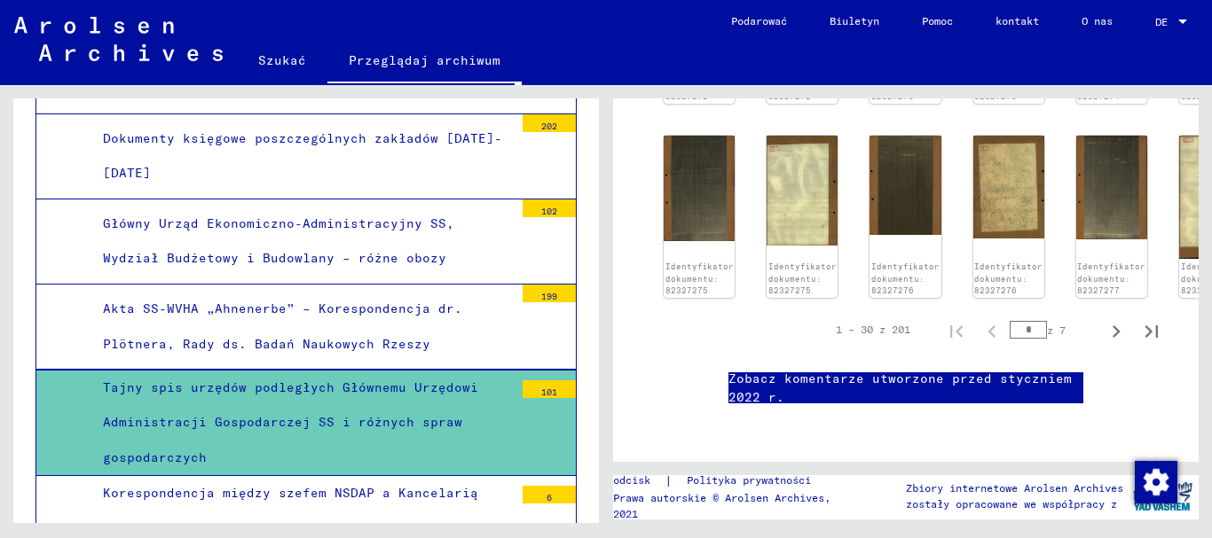
scroll to position [1241, 0]
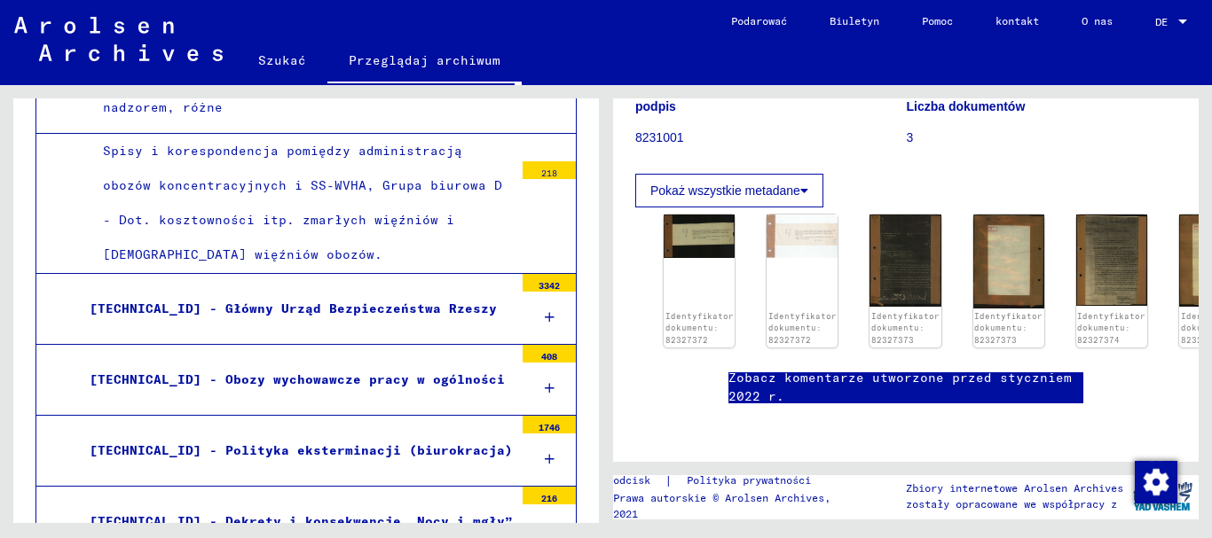
scroll to position [3813, 0]
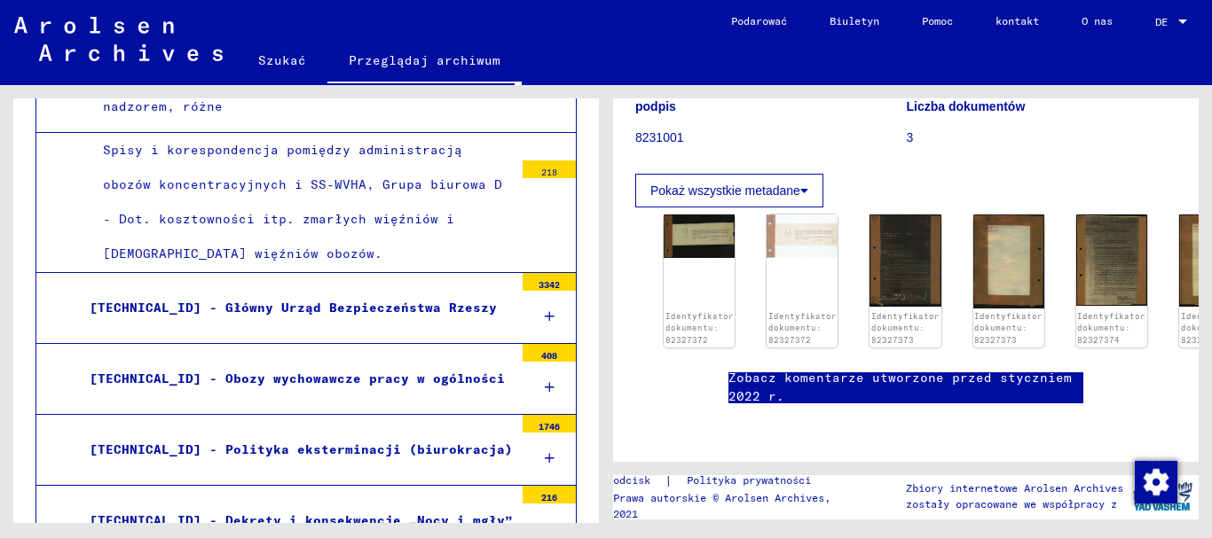
click at [232, 513] on font "[TECHNICAL_ID] - Dekrety i konsekwencje „Nocy i mgły”" at bounding box center [301, 521] width 423 height 16
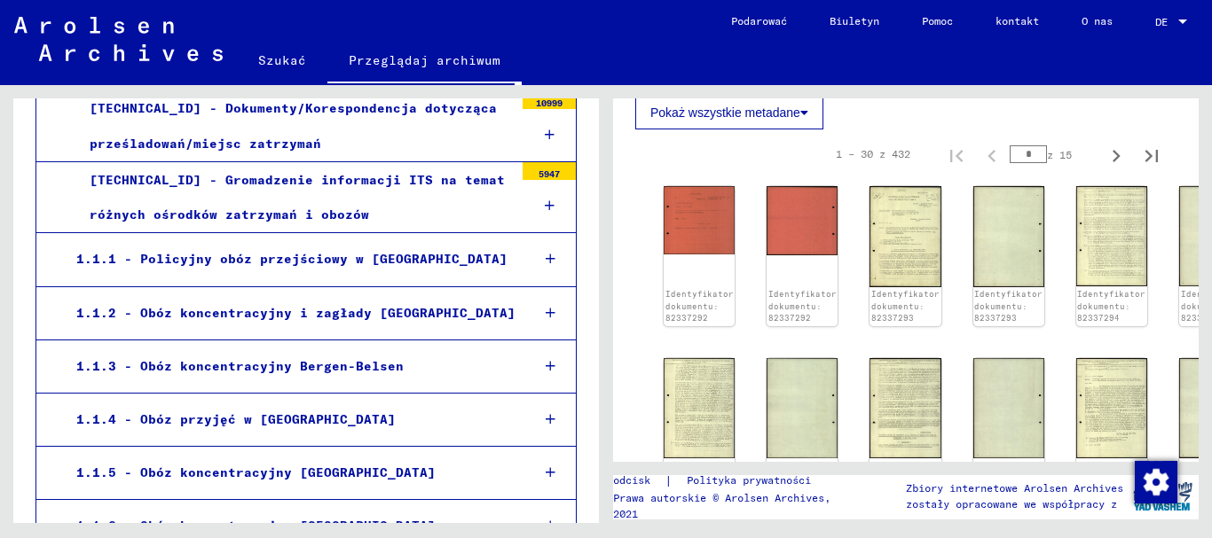
scroll to position [4877, 0]
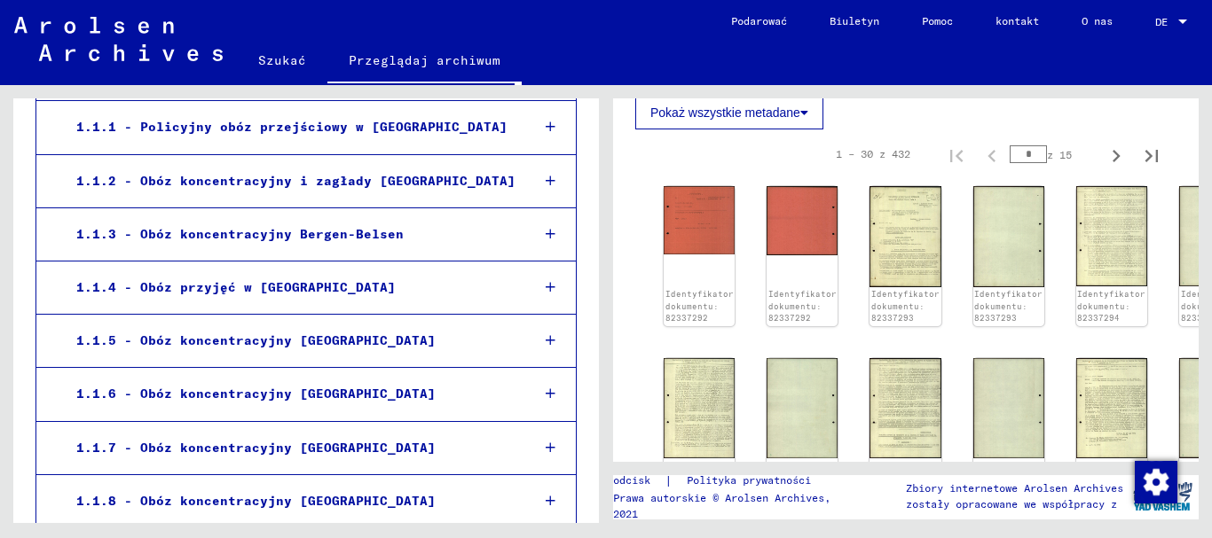
click at [82, 33] on img at bounding box center [118, 39] width 208 height 44
